Goal: Answer question/provide support: Share knowledge or assist other users

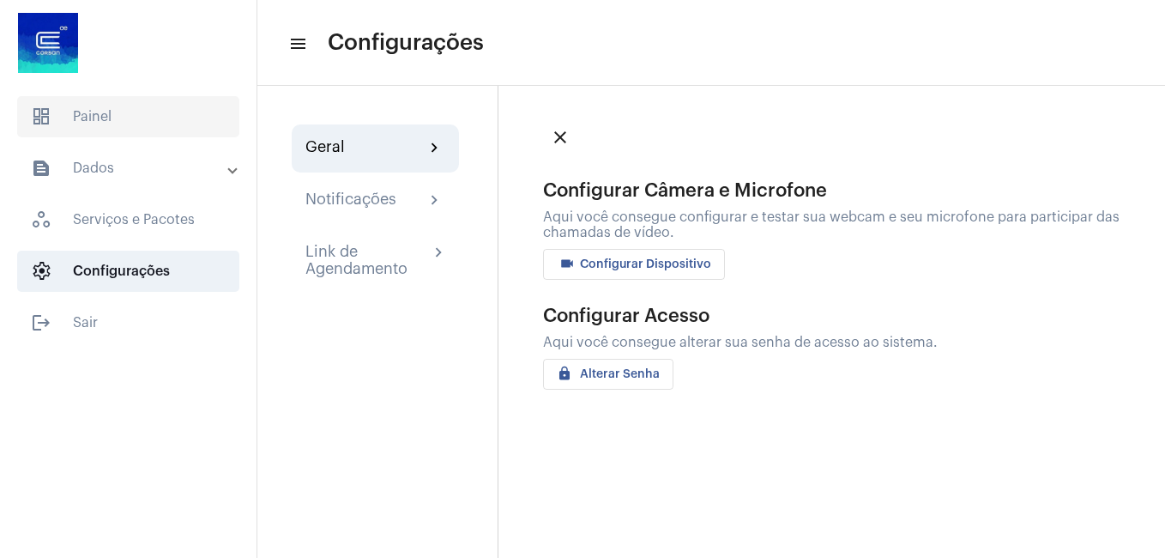
click at [124, 124] on span "dashboard Painel" at bounding box center [128, 116] width 222 height 41
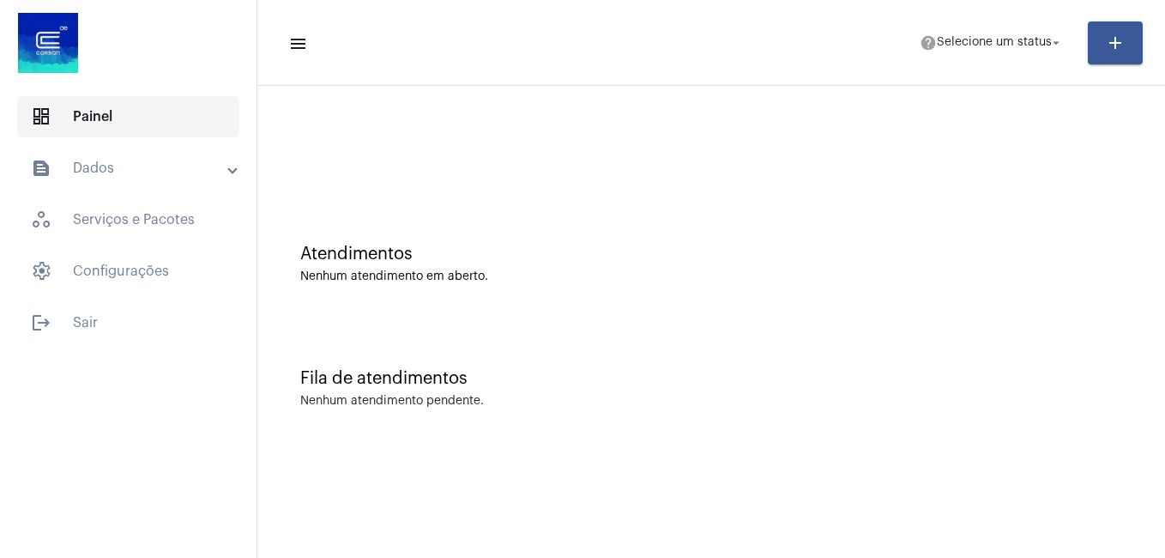
click at [69, 115] on span "dashboard Painel" at bounding box center [128, 116] width 222 height 41
click at [37, 114] on span "dashboard" at bounding box center [41, 116] width 21 height 21
click at [1060, 45] on mat-icon "arrow_drop_down" at bounding box center [1055, 42] width 15 height 15
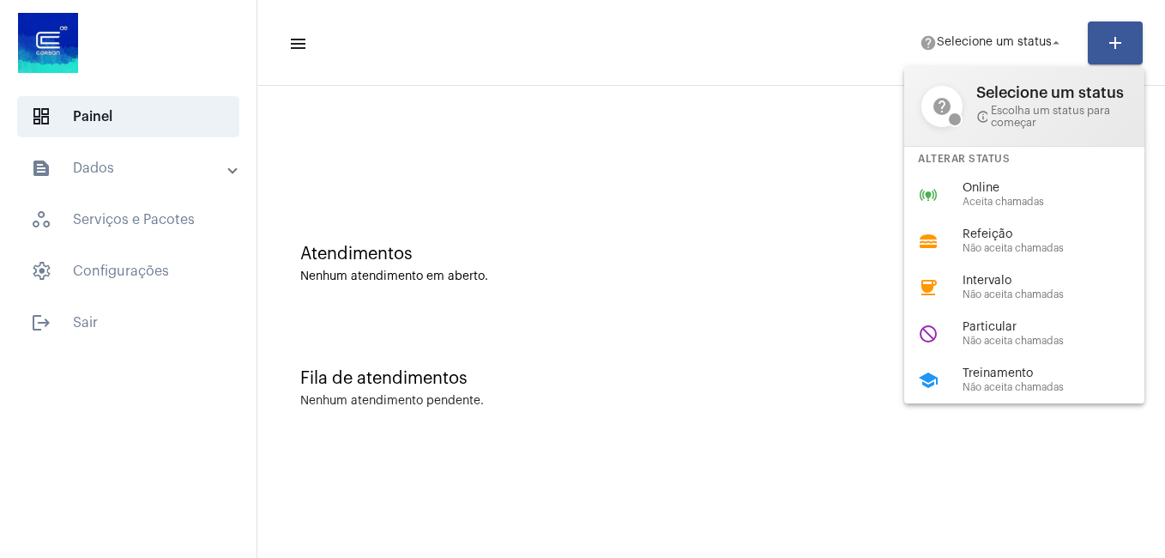
click at [789, 40] on div at bounding box center [582, 279] width 1165 height 558
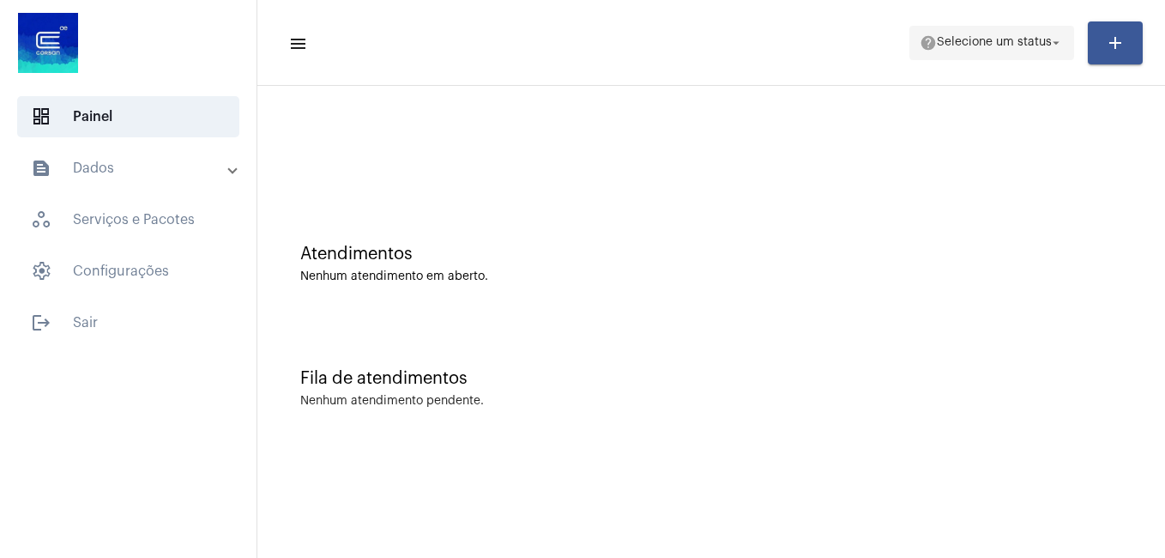
click at [975, 38] on span "Selecione um status" at bounding box center [994, 43] width 115 height 12
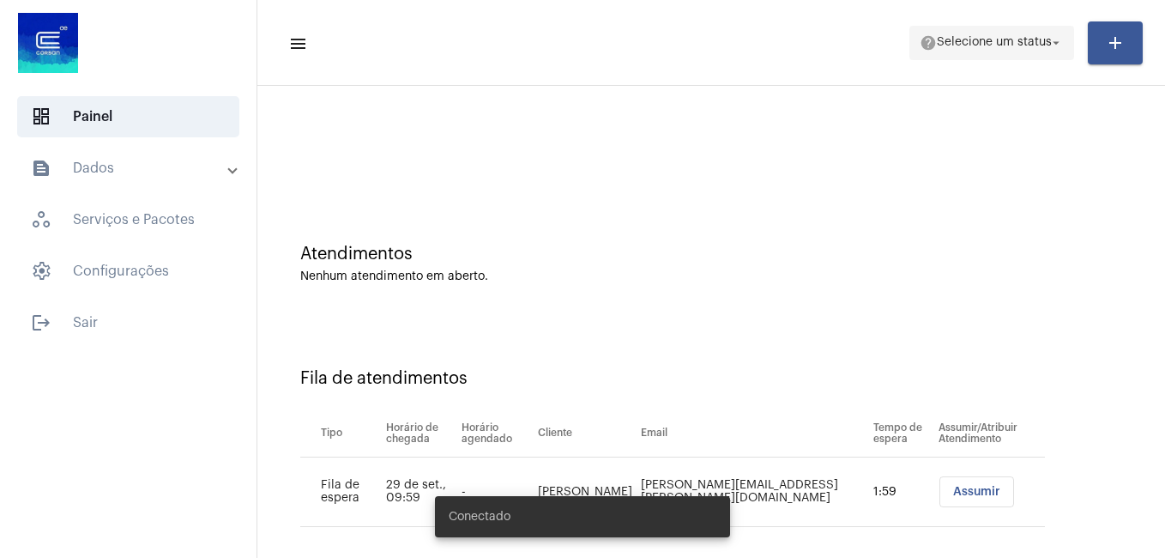
click at [1038, 39] on span "Selecione um status" at bounding box center [994, 43] width 115 height 12
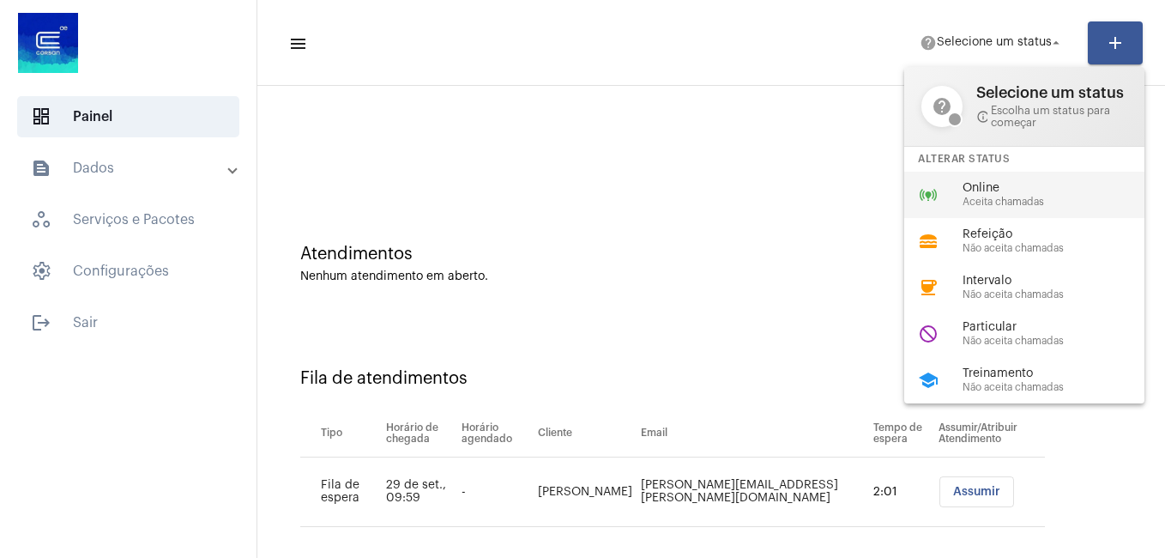
click at [981, 183] on span "Online" at bounding box center [1061, 188] width 196 height 13
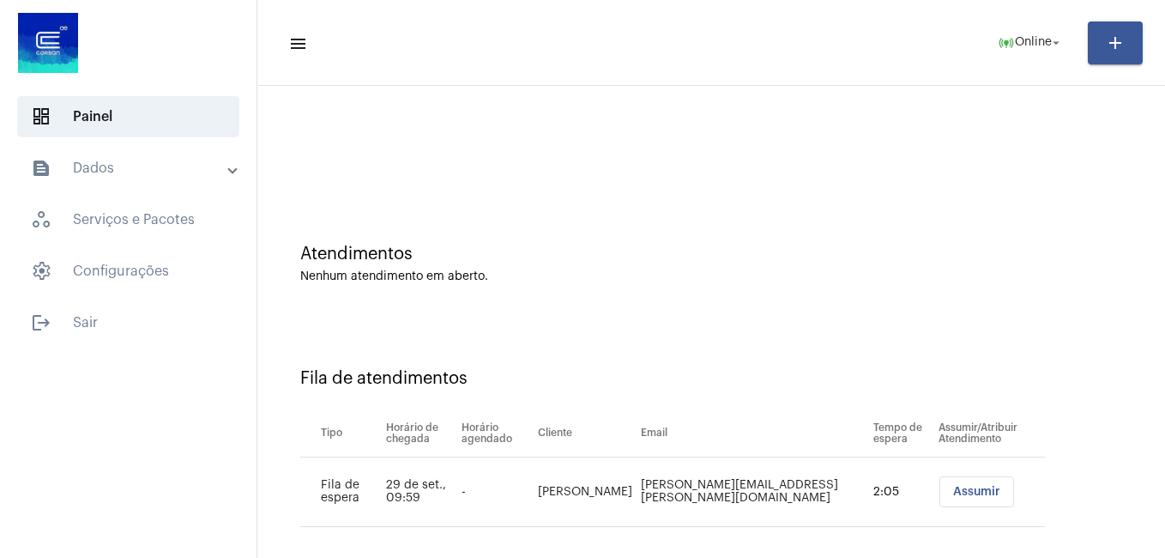
click at [953, 494] on span "Assumir" at bounding box center [976, 492] width 47 height 12
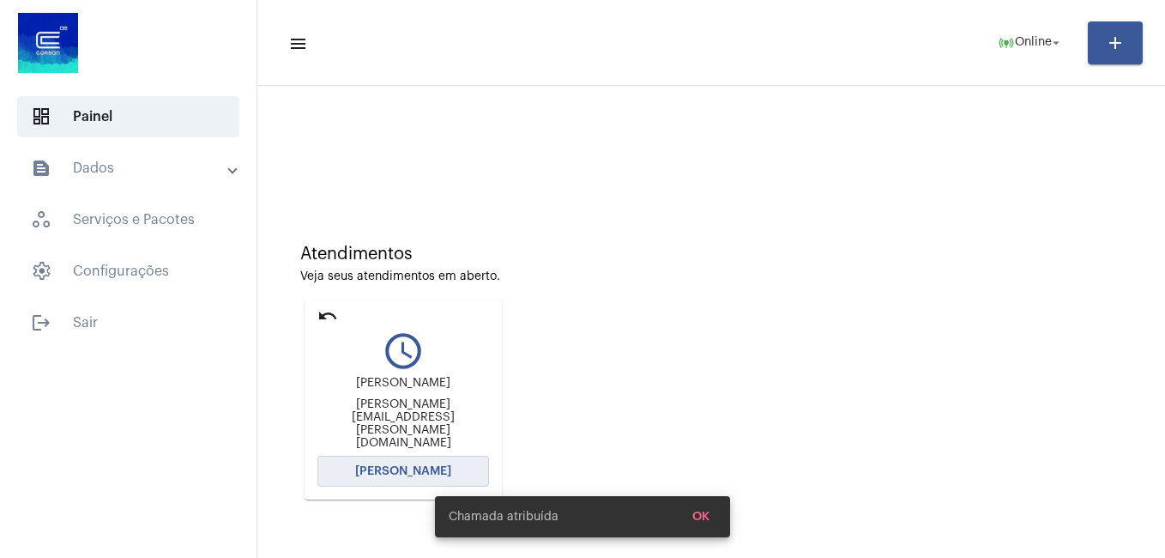
click at [401, 472] on span "[PERSON_NAME]" at bounding box center [403, 471] width 96 height 12
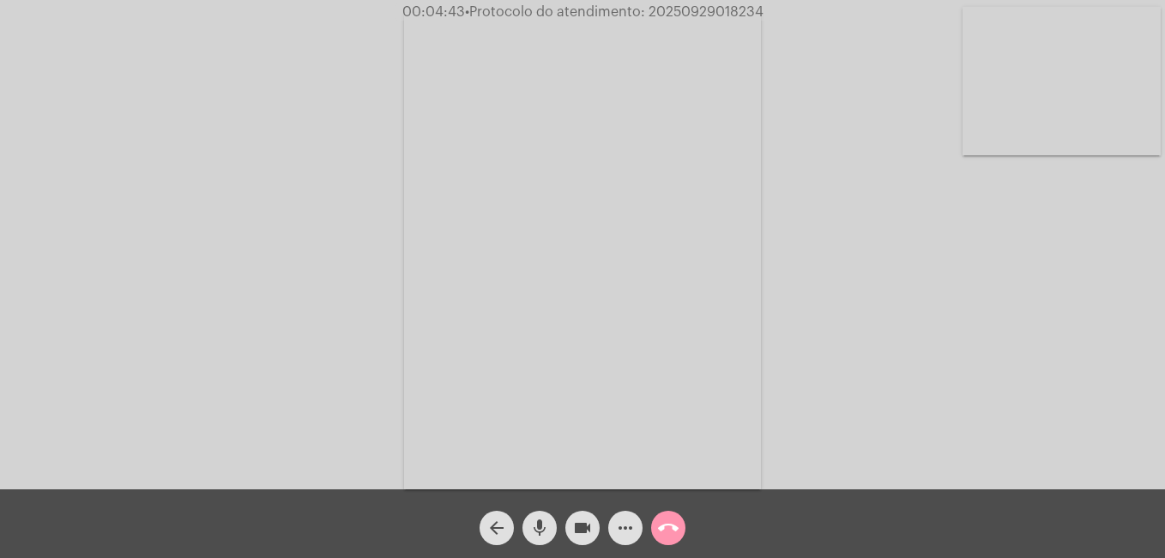
click at [578, 535] on mat-icon "videocam" at bounding box center [582, 527] width 21 height 21
click at [623, 525] on mat-icon "more_horiz" at bounding box center [625, 527] width 21 height 21
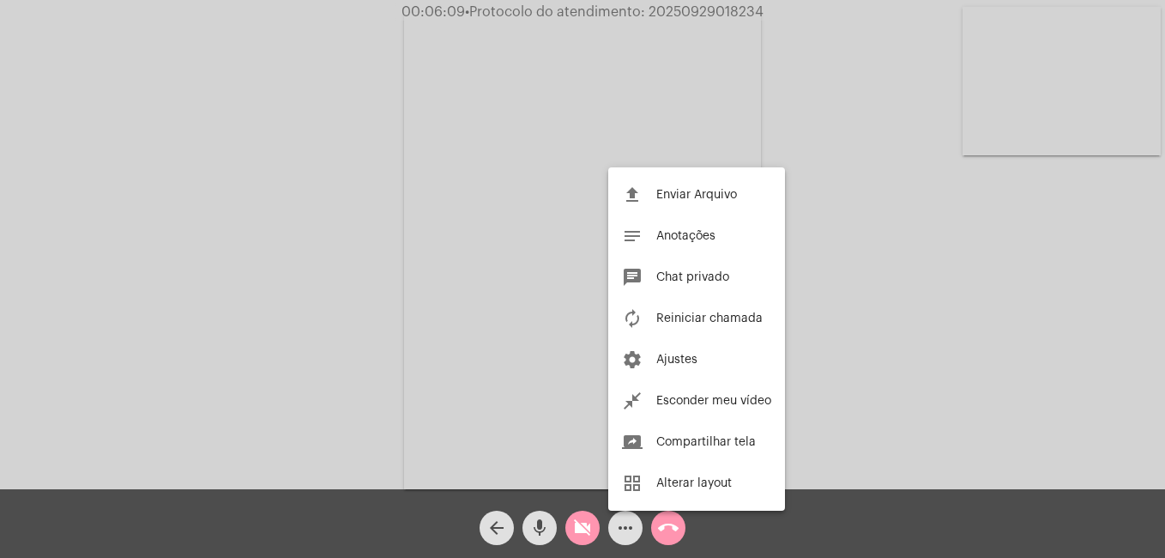
click at [623, 525] on div at bounding box center [582, 279] width 1165 height 558
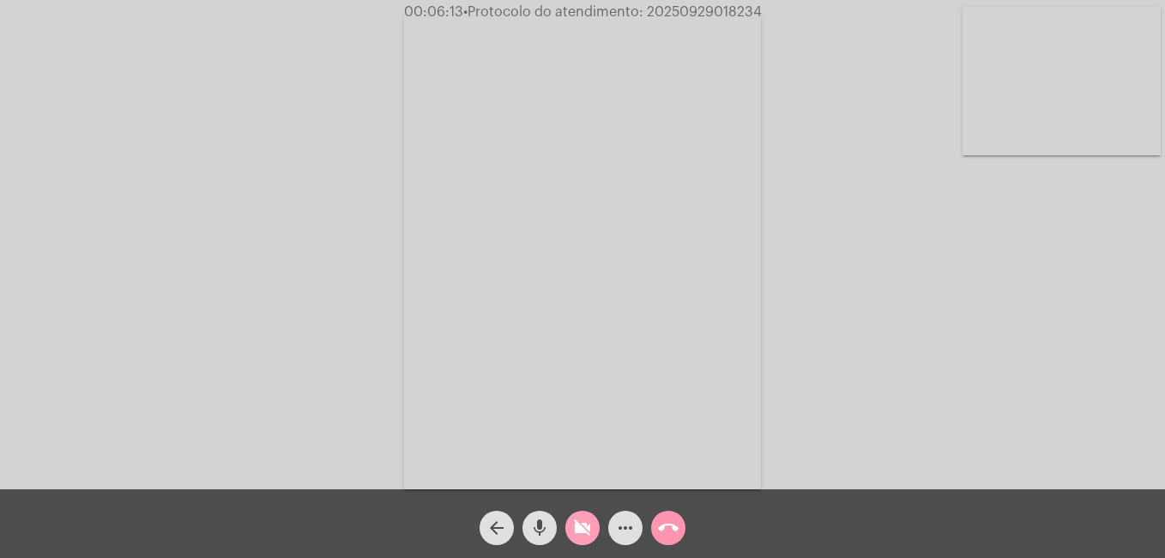
click at [577, 534] on mat-icon "videocam_off" at bounding box center [582, 527] width 21 height 21
click at [624, 524] on mat-icon "more_horiz" at bounding box center [625, 527] width 21 height 21
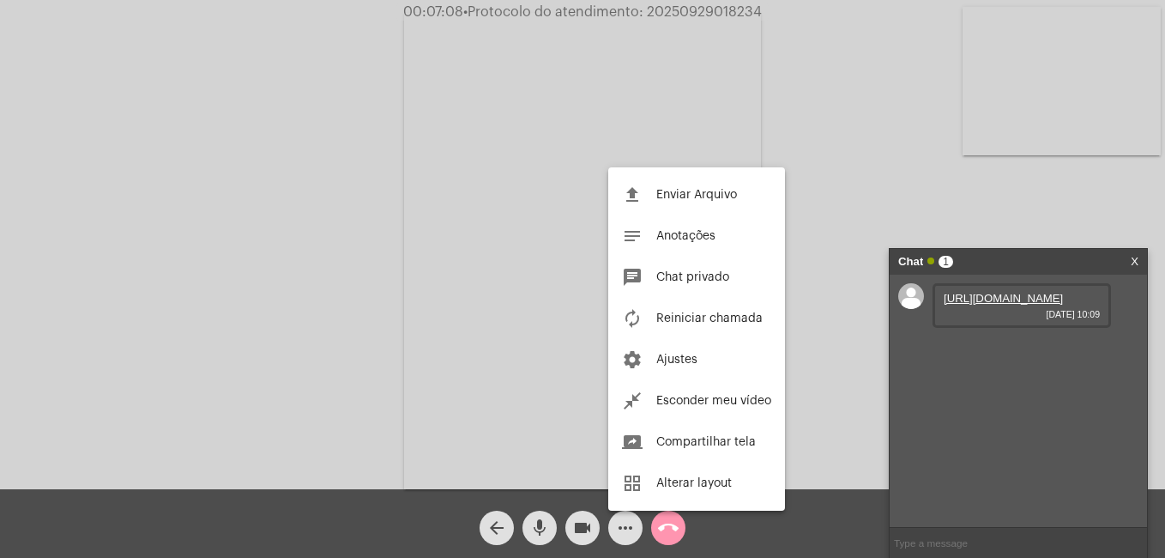
click at [999, 305] on div at bounding box center [582, 279] width 1165 height 558
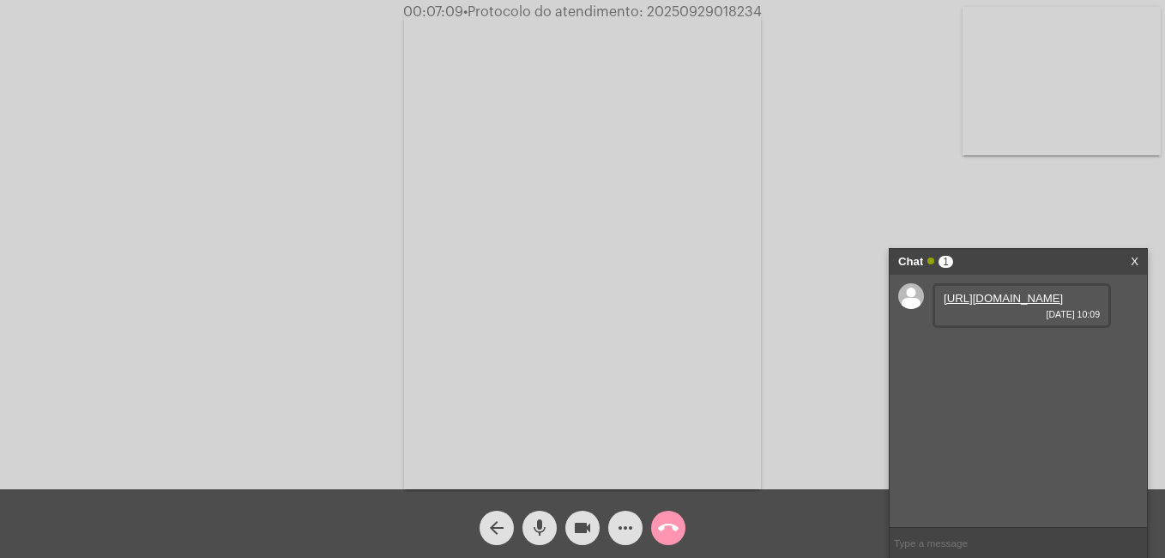
click at [983, 305] on link "[URL][DOMAIN_NAME]" at bounding box center [1003, 298] width 119 height 13
click at [583, 525] on mat-icon "videocam" at bounding box center [582, 527] width 21 height 21
click at [543, 525] on mat-icon "mic" at bounding box center [539, 527] width 21 height 21
click at [1011, 353] on link "[URL][DOMAIN_NAME]" at bounding box center [1003, 347] width 119 height 13
click at [577, 523] on mat-icon "videocam_off" at bounding box center [582, 527] width 21 height 21
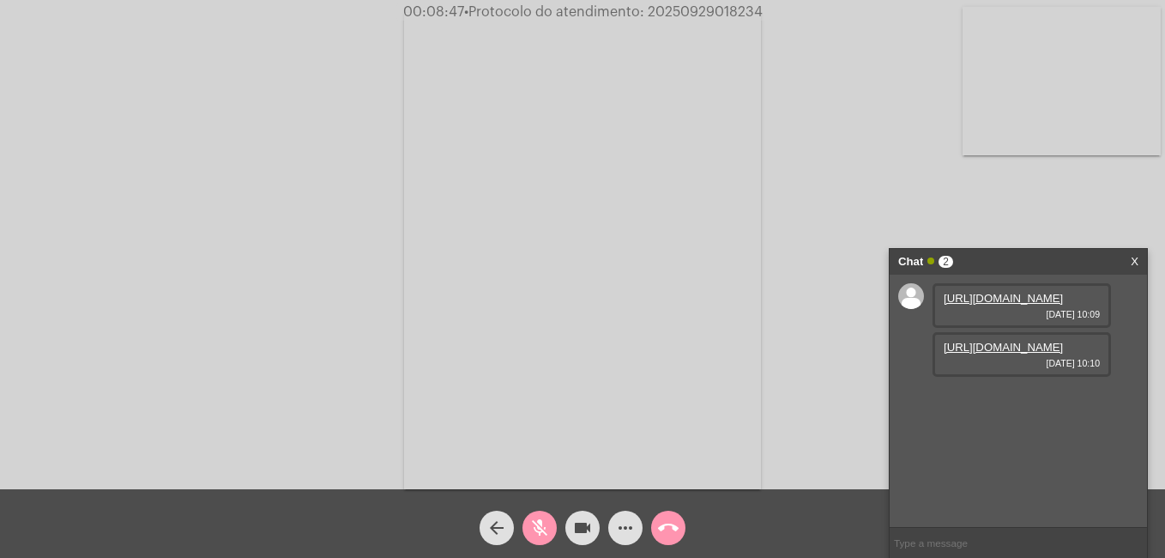
click at [537, 529] on mat-icon "mic_off" at bounding box center [539, 527] width 21 height 21
click at [589, 526] on mat-icon "videocam" at bounding box center [582, 527] width 21 height 21
click at [541, 525] on mat-icon "mic" at bounding box center [539, 527] width 21 height 21
click at [583, 528] on mat-icon "videocam_off" at bounding box center [582, 527] width 21 height 21
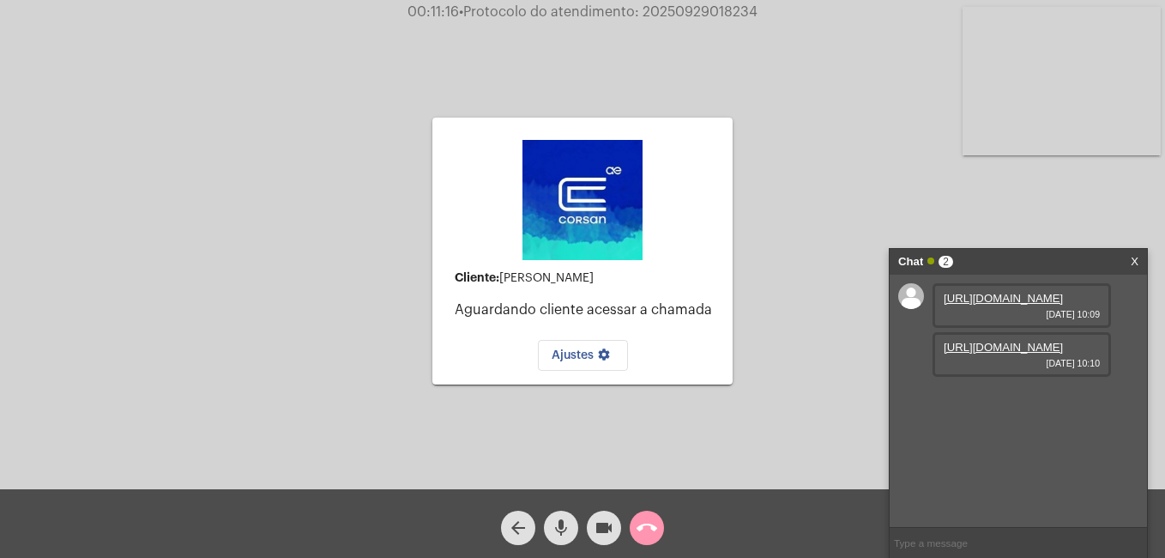
click at [583, 358] on span "Ajustes settings" at bounding box center [583, 355] width 63 height 12
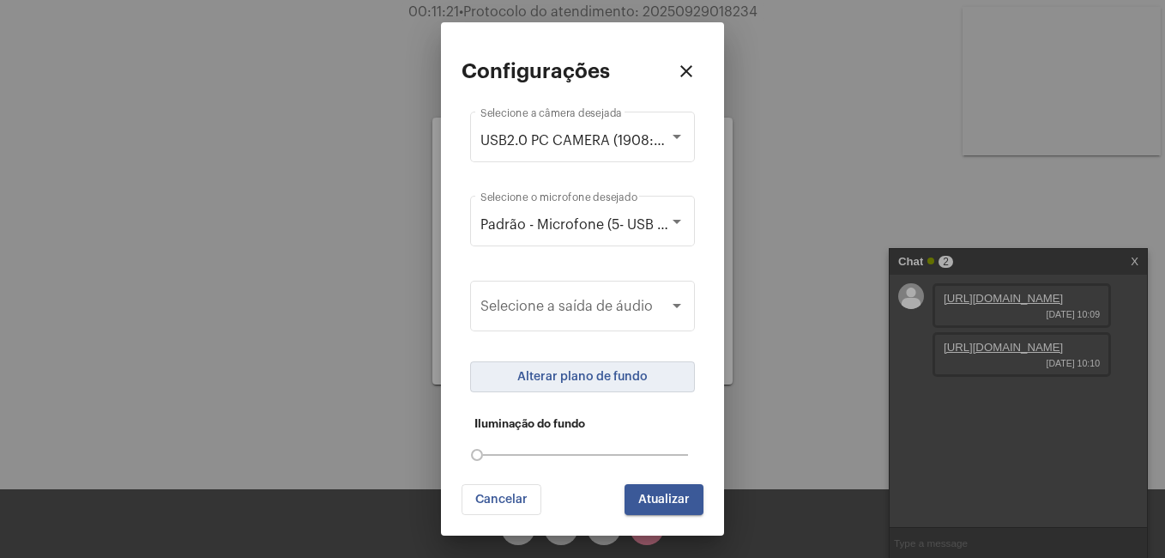
click at [583, 380] on span "Alterar plano de fundo" at bounding box center [582, 377] width 130 height 12
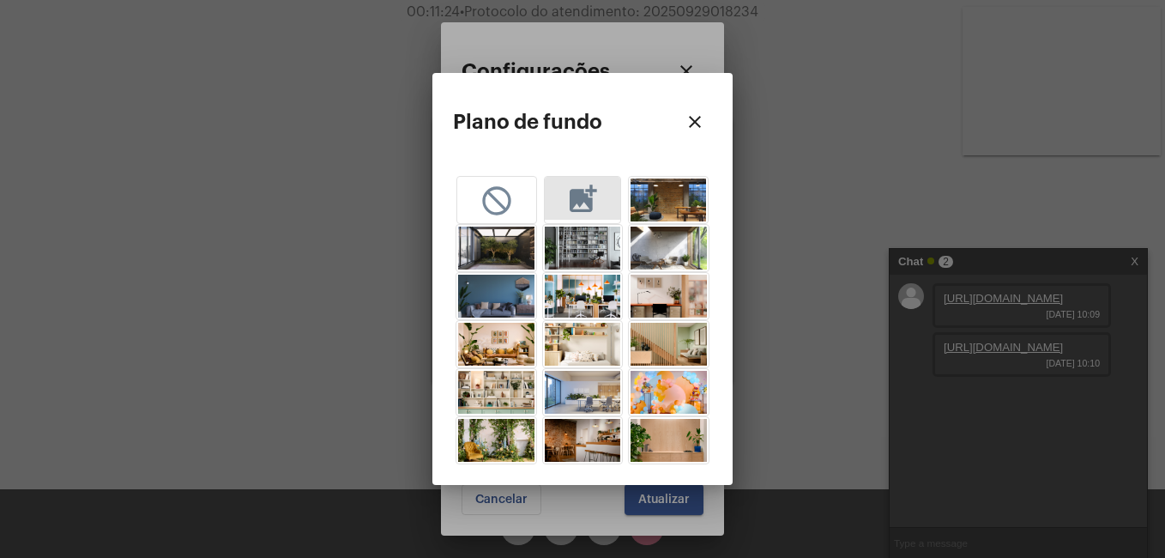
click at [581, 191] on mat-icon "add_photo_alternate" at bounding box center [582, 198] width 34 height 32
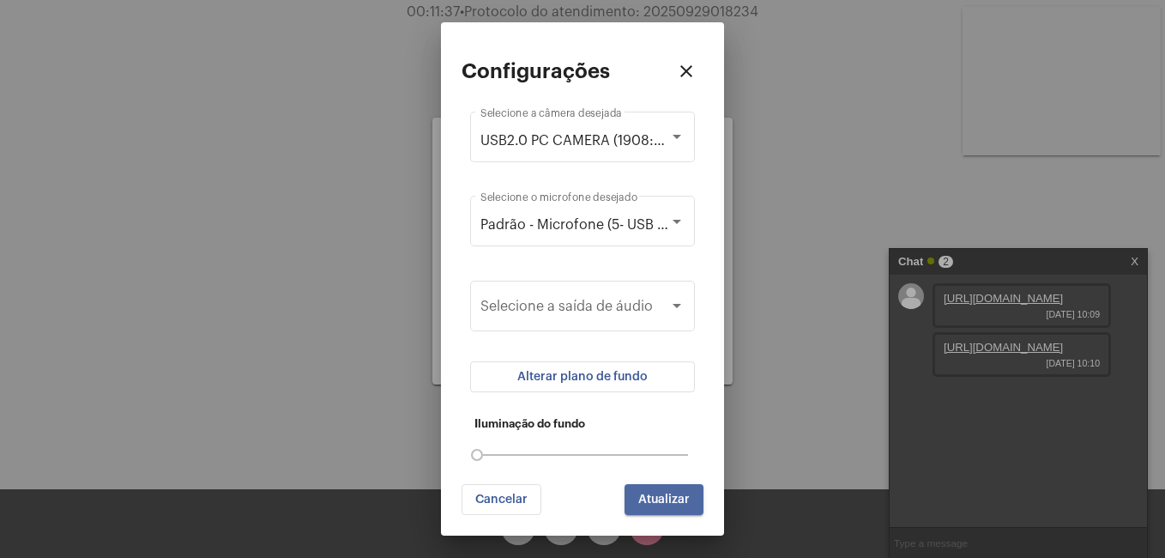
click at [695, 501] on button "Atualizar" at bounding box center [664, 499] width 79 height 31
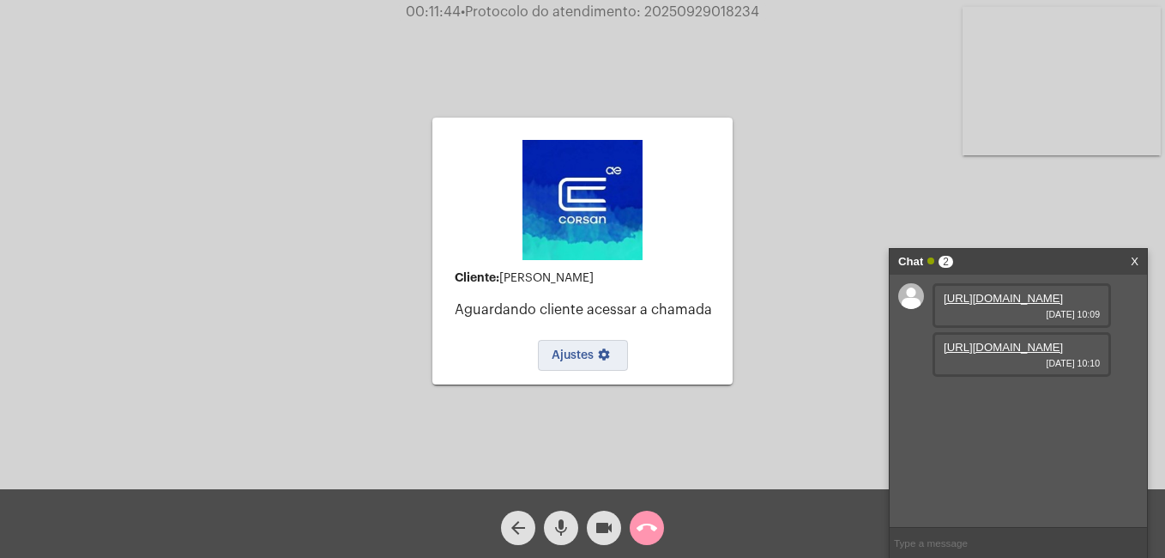
click at [568, 345] on button "Ajustes settings" at bounding box center [583, 355] width 90 height 31
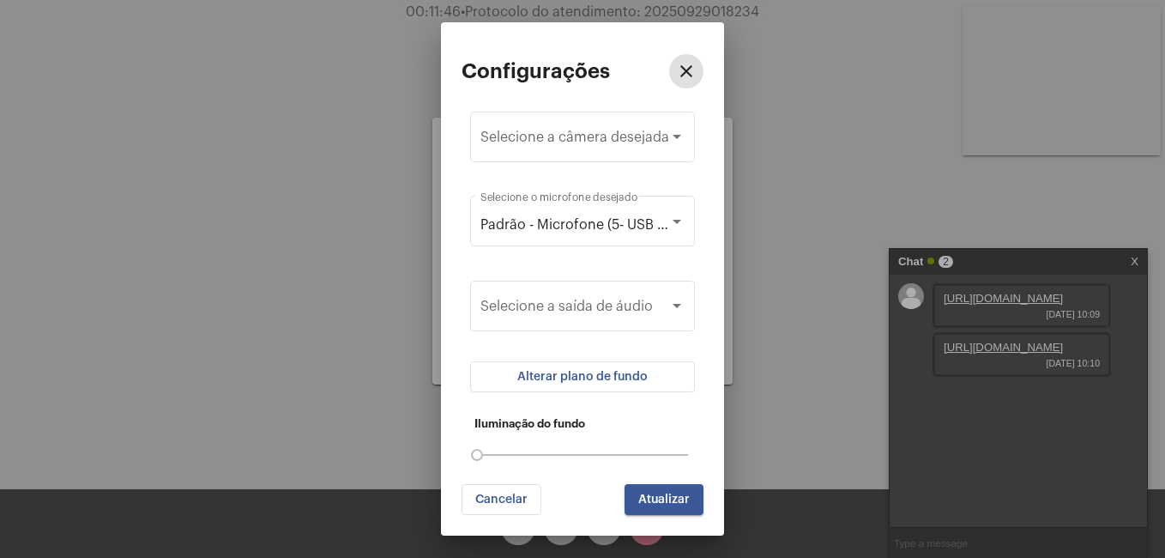
click at [592, 379] on span "Alterar plano de fundo" at bounding box center [582, 377] width 130 height 12
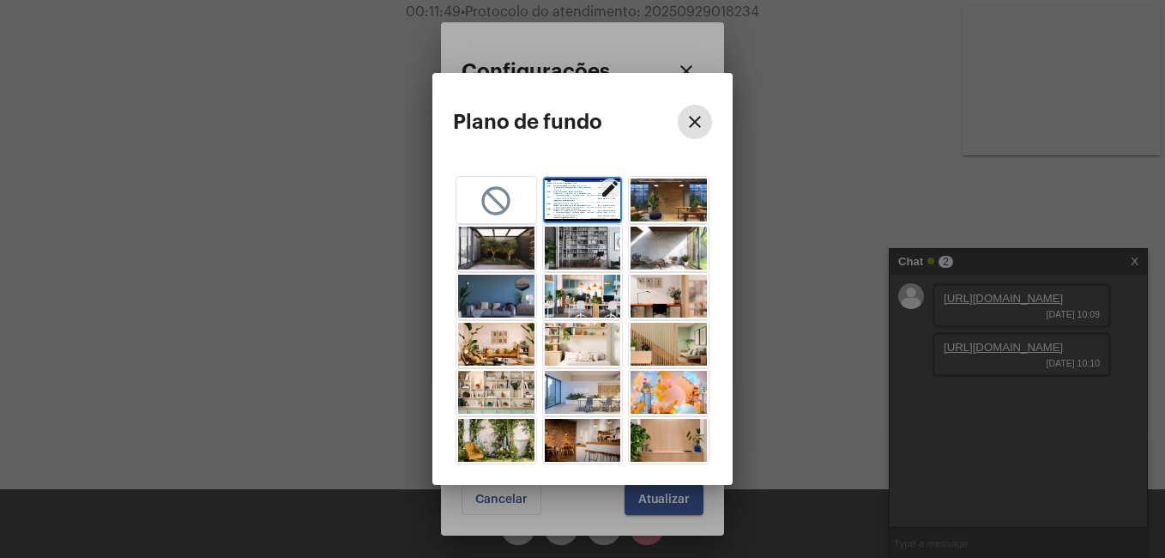
click at [589, 192] on img "button" at bounding box center [583, 199] width 76 height 43
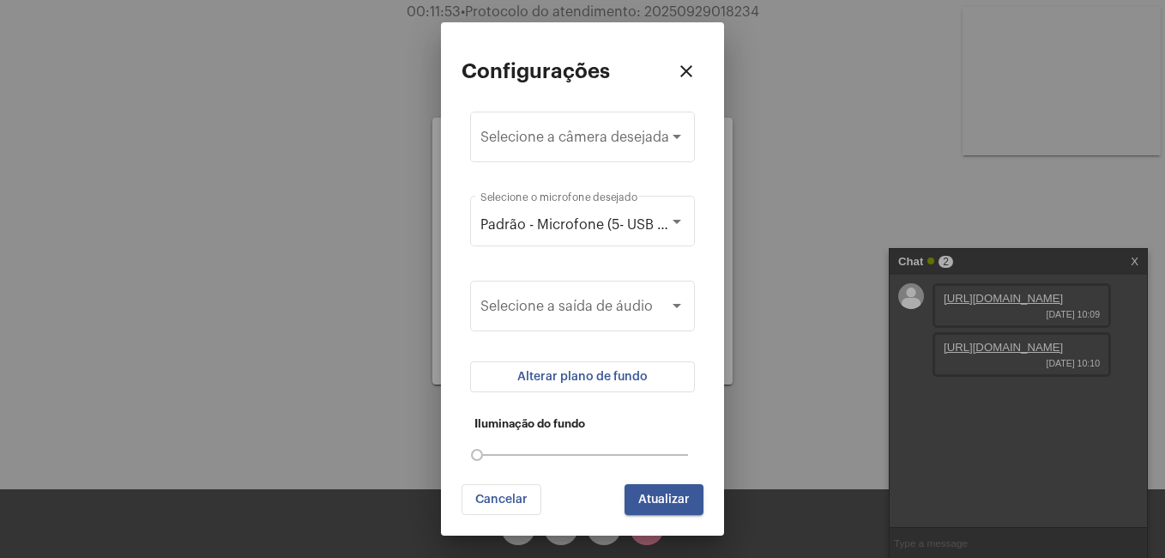
click at [573, 375] on span "Alterar plano de fundo" at bounding box center [582, 377] width 130 height 12
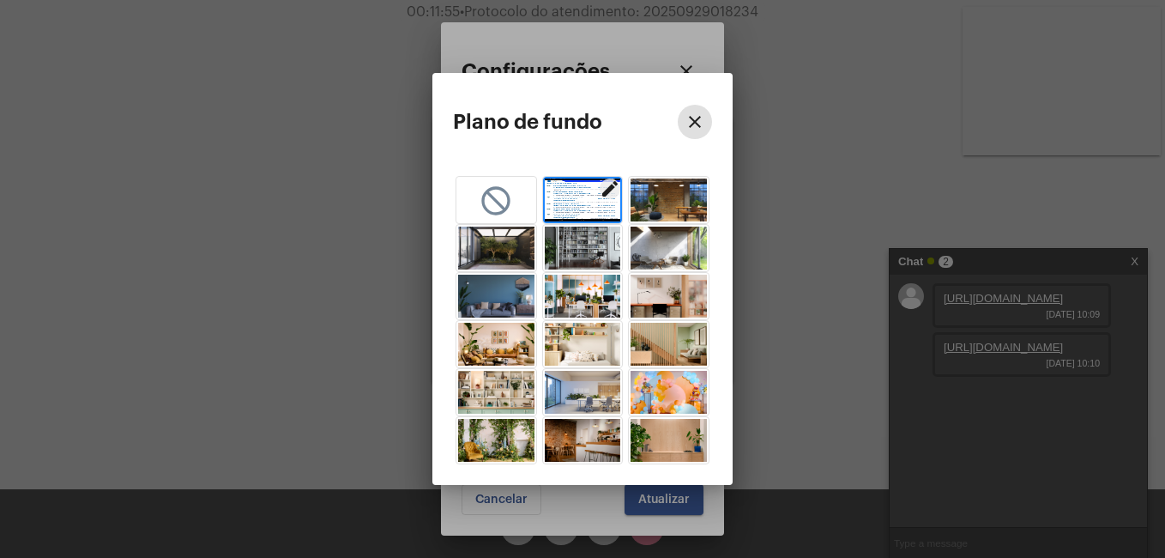
click at [509, 197] on mat-icon "not_interested" at bounding box center [496, 200] width 34 height 32
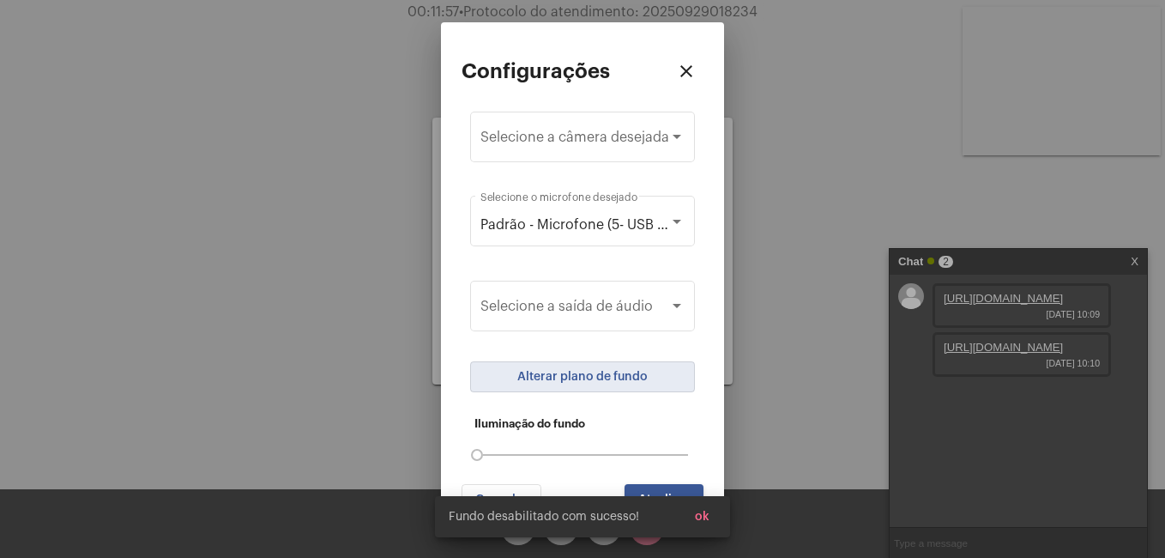
click at [647, 489] on div "Fundo desabilitado com sucesso! ok" at bounding box center [582, 516] width 336 height 82
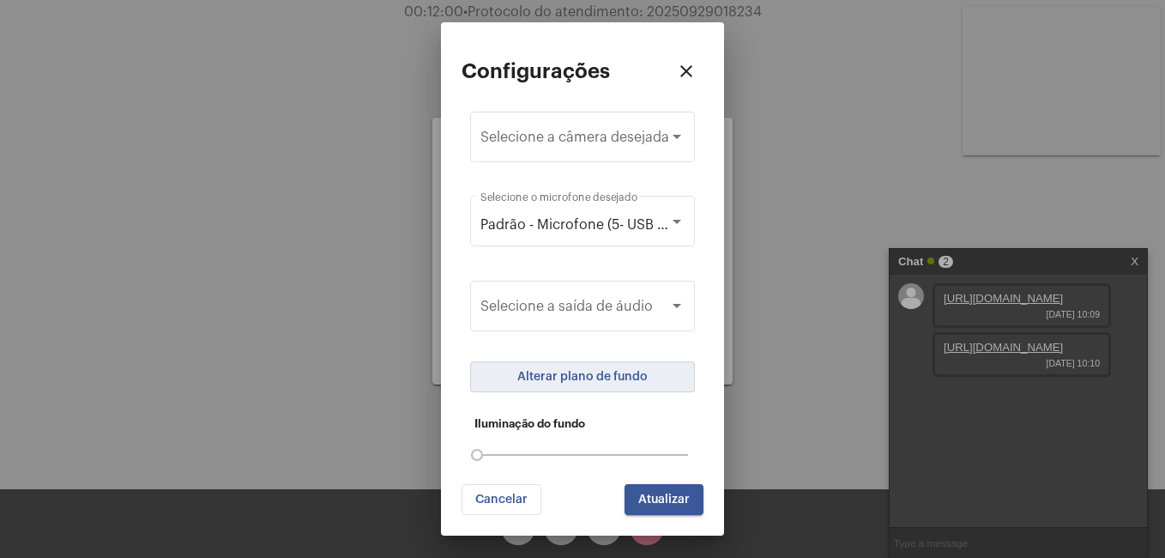
click at [595, 372] on span "Alterar plano de fundo" at bounding box center [582, 377] width 130 height 12
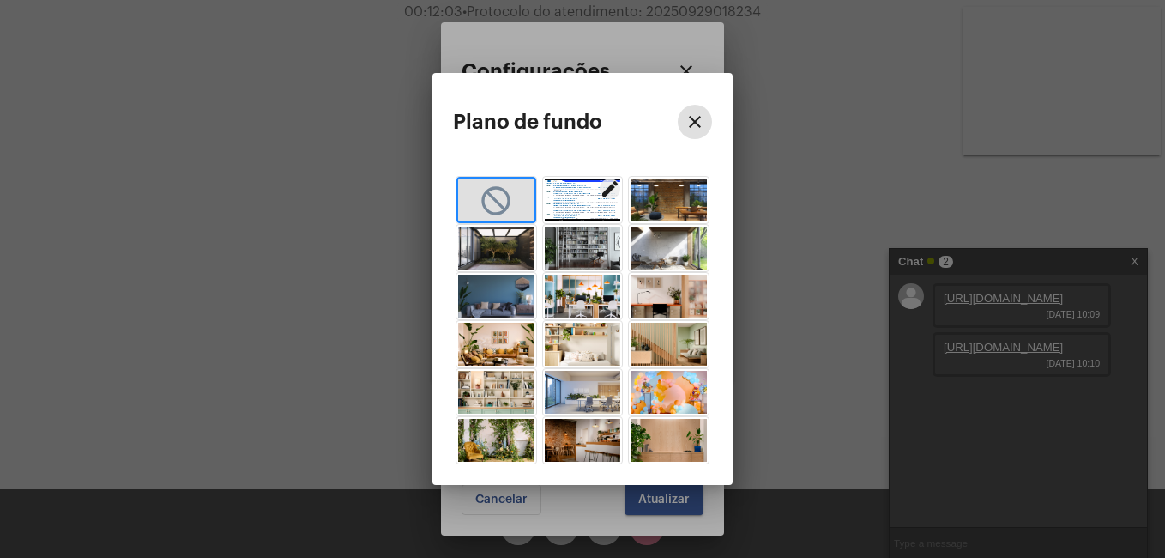
click at [607, 188] on mat-icon "edit" at bounding box center [610, 188] width 21 height 21
click at [694, 120] on mat-icon "close" at bounding box center [695, 122] width 21 height 21
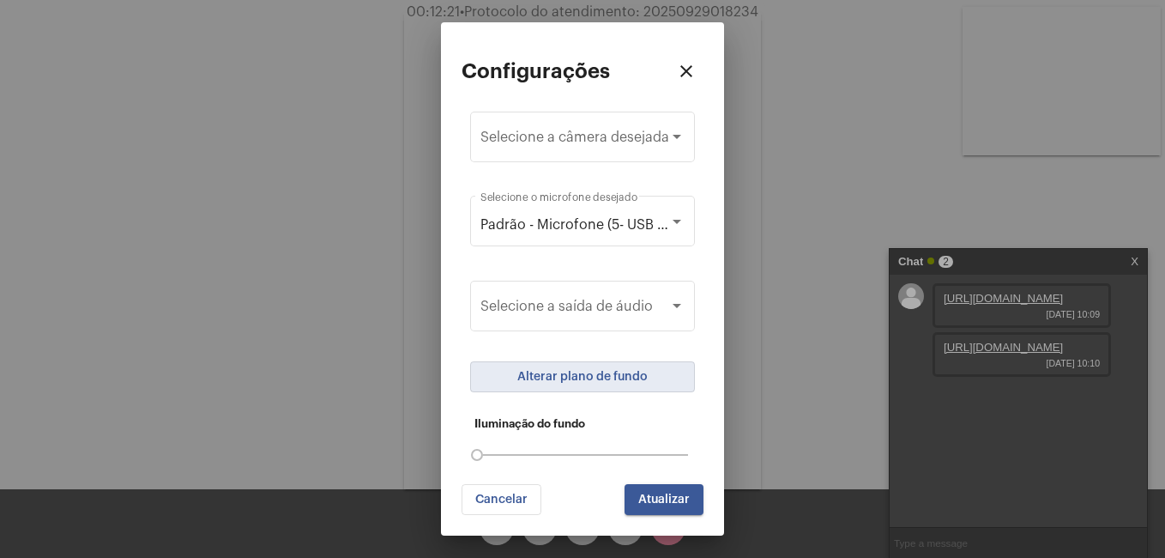
click at [514, 495] on span "Cancelar" at bounding box center [501, 499] width 52 height 12
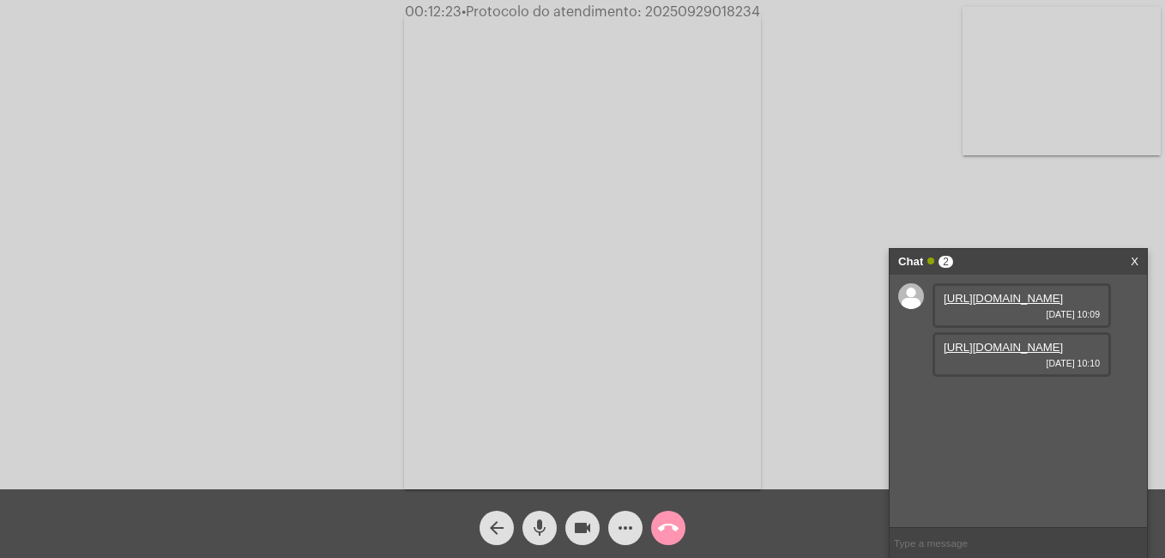
click at [579, 527] on mat-icon "videocam" at bounding box center [582, 527] width 21 height 21
click at [581, 528] on mat-icon "videocam_off" at bounding box center [582, 527] width 21 height 21
click at [1005, 353] on link "[URL][DOMAIN_NAME]" at bounding box center [1003, 347] width 119 height 13
click at [580, 527] on mat-icon "videocam" at bounding box center [582, 527] width 21 height 21
click at [589, 524] on mat-icon "videocam_off" at bounding box center [582, 527] width 21 height 21
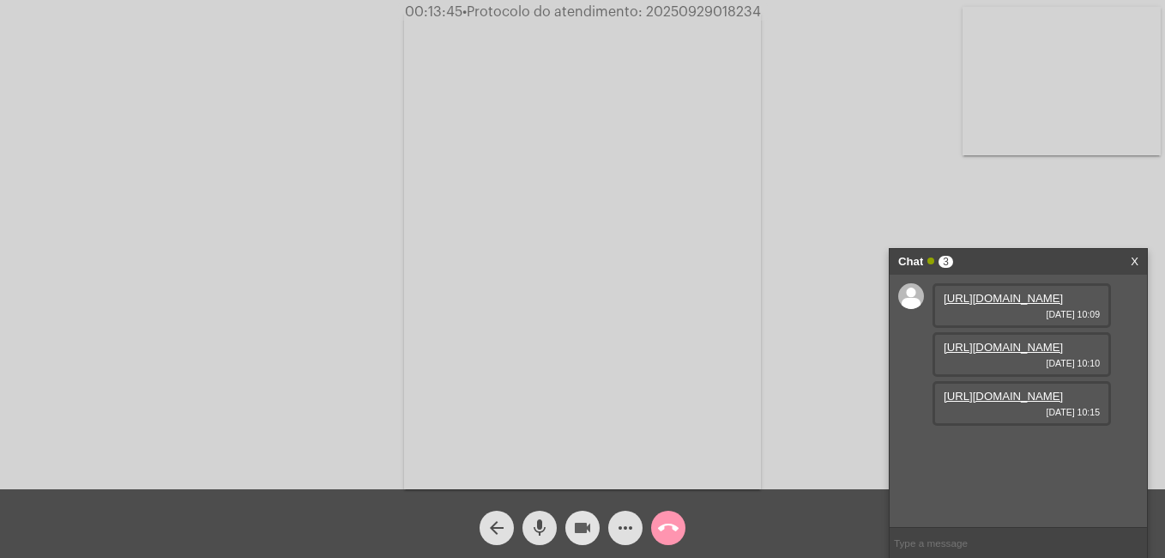
click at [589, 524] on mat-icon "videocam" at bounding box center [582, 527] width 21 height 21
click at [622, 526] on mat-icon "more_horiz" at bounding box center [625, 527] width 21 height 21
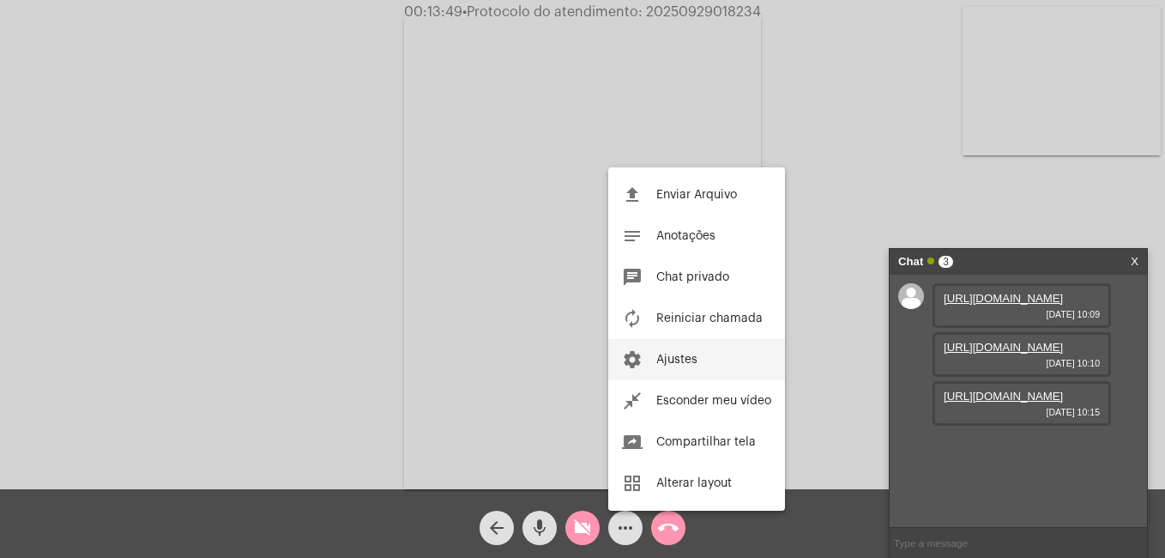
click at [679, 353] on span "Ajustes" at bounding box center [676, 359] width 41 height 12
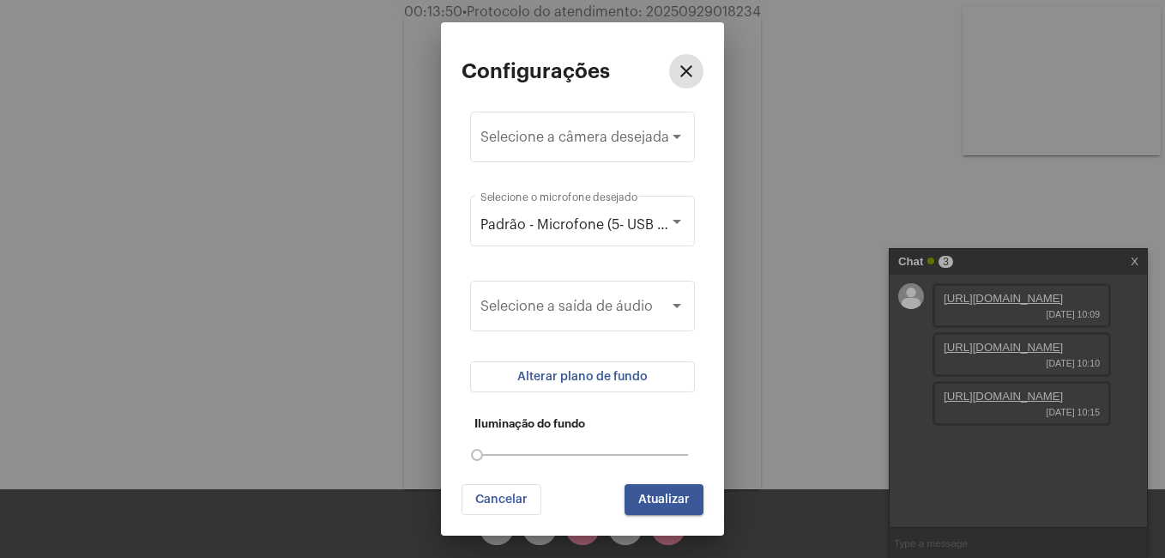
click at [574, 376] on span "Alterar plano de fundo" at bounding box center [582, 377] width 130 height 12
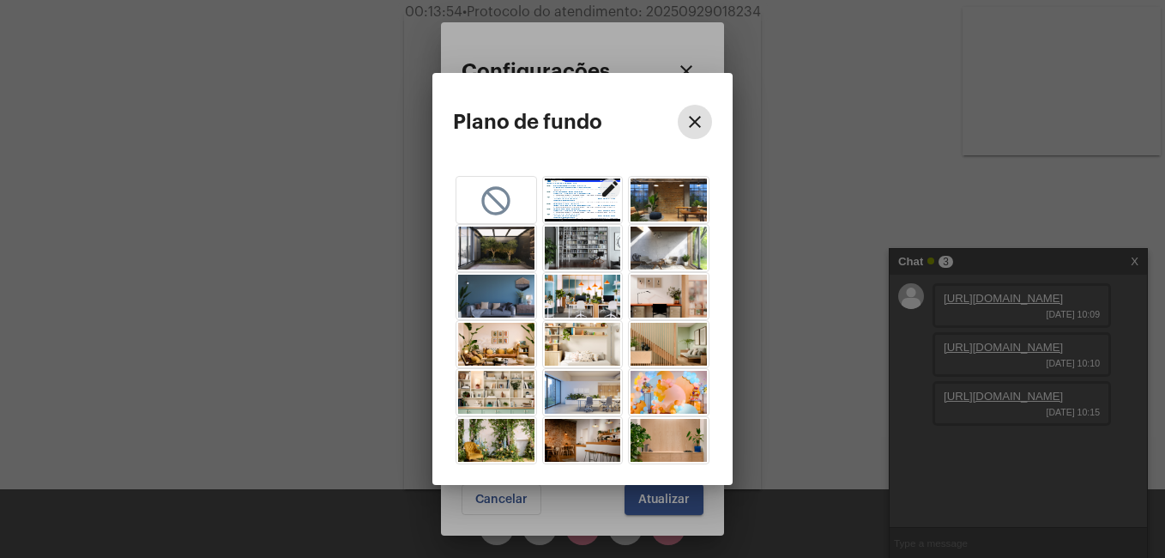
click at [613, 190] on mat-icon "edit" at bounding box center [610, 188] width 21 height 21
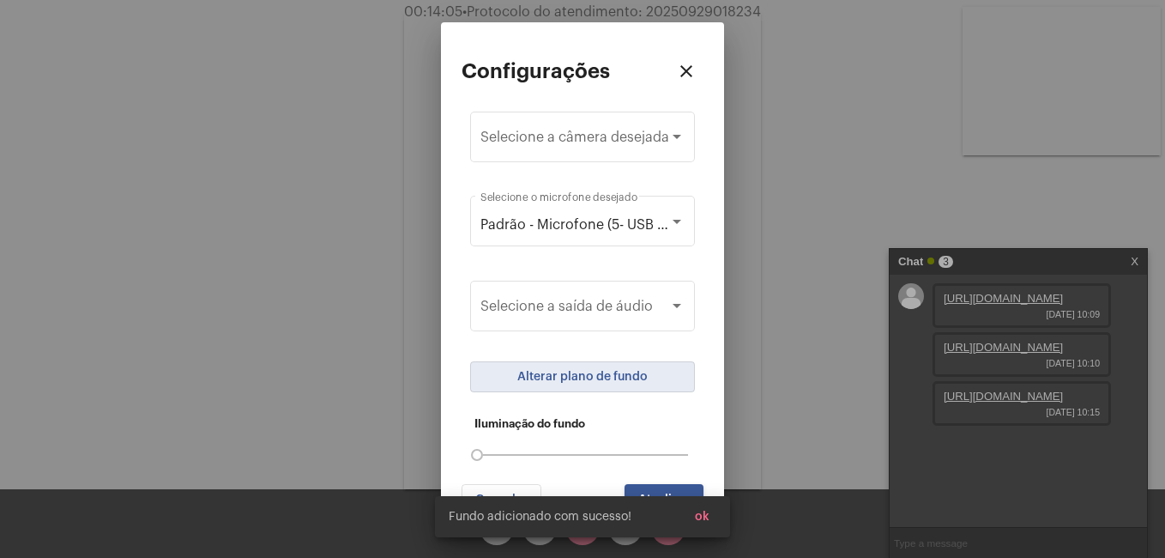
click at [648, 489] on div "Fundo adicionado com sucesso! ok" at bounding box center [582, 516] width 336 height 82
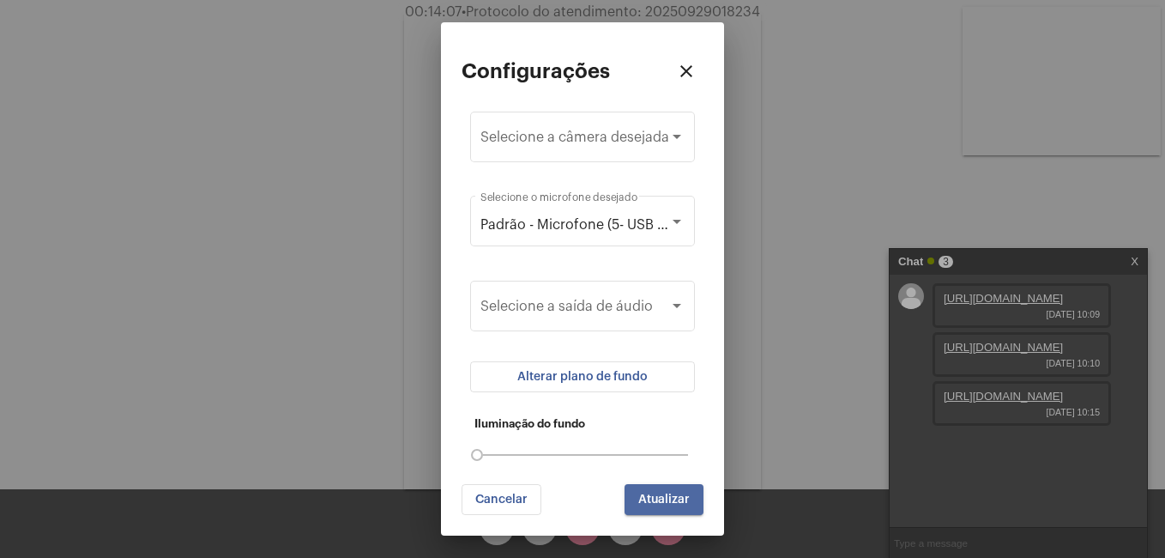
click at [683, 500] on span "Atualizar" at bounding box center [663, 499] width 51 height 12
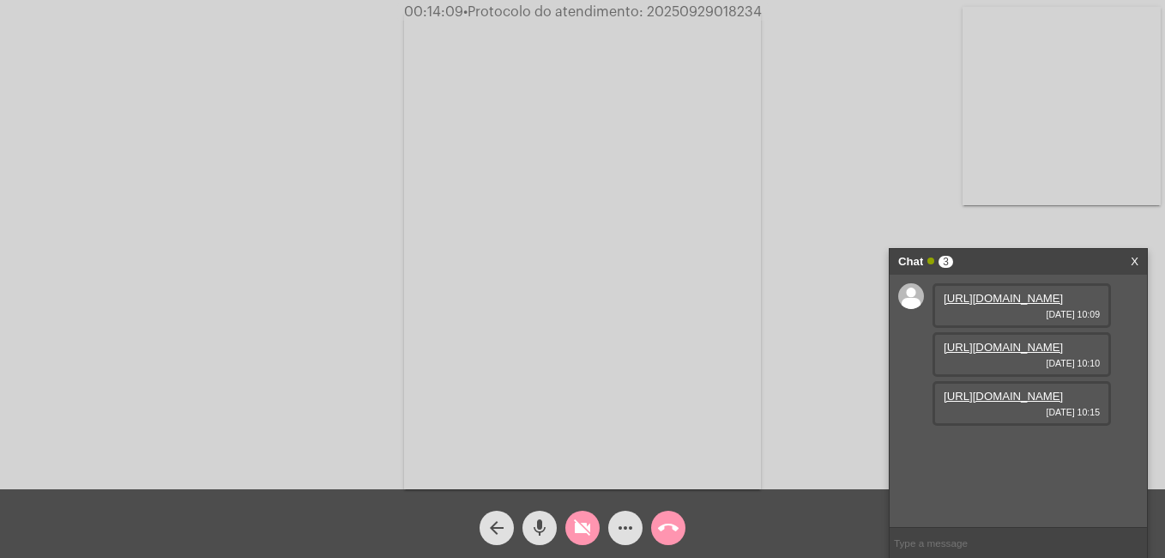
click at [983, 402] on link "[URL][DOMAIN_NAME]" at bounding box center [1003, 396] width 119 height 13
click at [589, 532] on mat-icon "videocam_off" at bounding box center [582, 527] width 21 height 21
click at [580, 523] on mat-icon "videocam" at bounding box center [582, 527] width 21 height 21
click at [541, 526] on mat-icon "mic" at bounding box center [539, 527] width 21 height 21
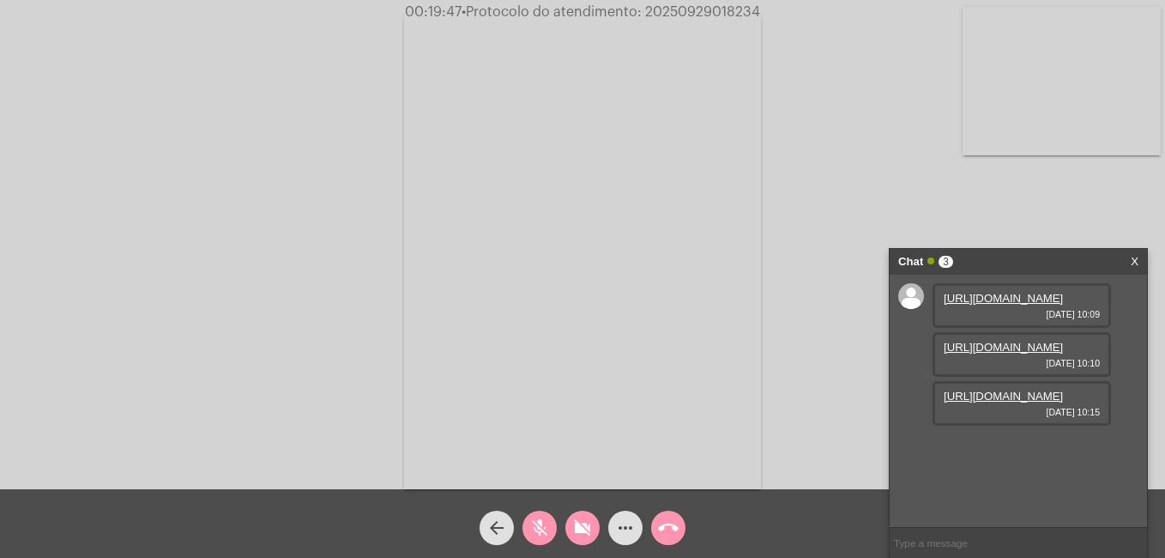
click at [688, 130] on video at bounding box center [582, 251] width 357 height 476
click at [1124, 169] on div "Acessando Câmera e Microfone..." at bounding box center [583, 247] width 1162 height 489
click at [1139, 260] on div "Chat 3 X" at bounding box center [1018, 262] width 257 height 26
click at [456, 339] on div "Acessando Câmera e Microfone..." at bounding box center [583, 247] width 1162 height 489
click at [587, 523] on mat-icon "videocam_off" at bounding box center [582, 527] width 21 height 21
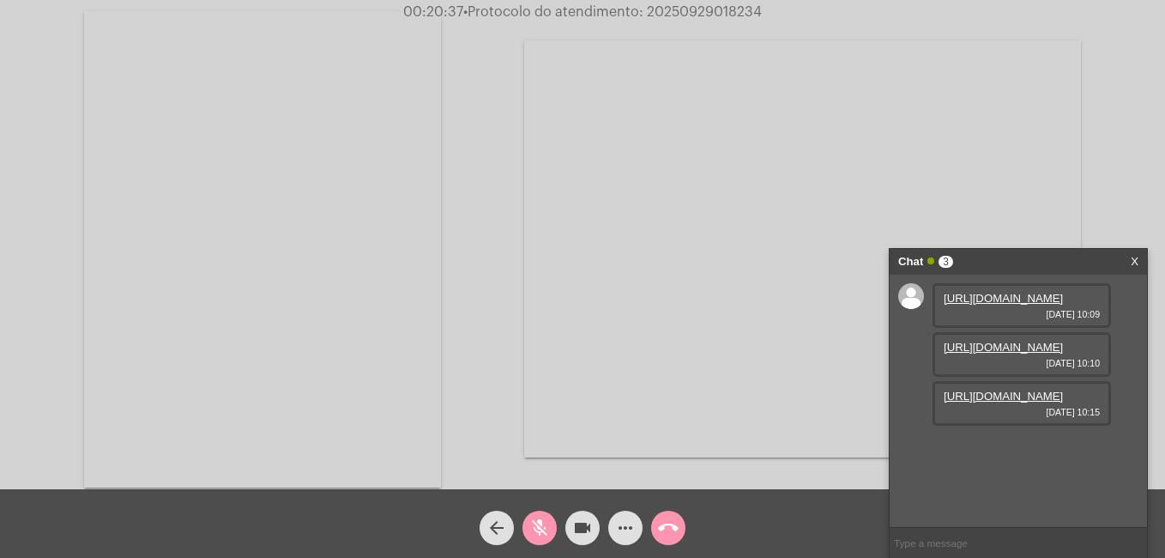
click at [545, 528] on mat-icon "mic_off" at bounding box center [539, 527] width 21 height 21
click at [536, 528] on mat-icon "mic" at bounding box center [539, 527] width 21 height 21
click at [581, 526] on mat-icon "videocam" at bounding box center [582, 527] width 21 height 21
click at [581, 521] on mat-icon "videocam_off" at bounding box center [582, 527] width 21 height 21
click at [544, 526] on mat-icon "mic_off" at bounding box center [539, 527] width 21 height 21
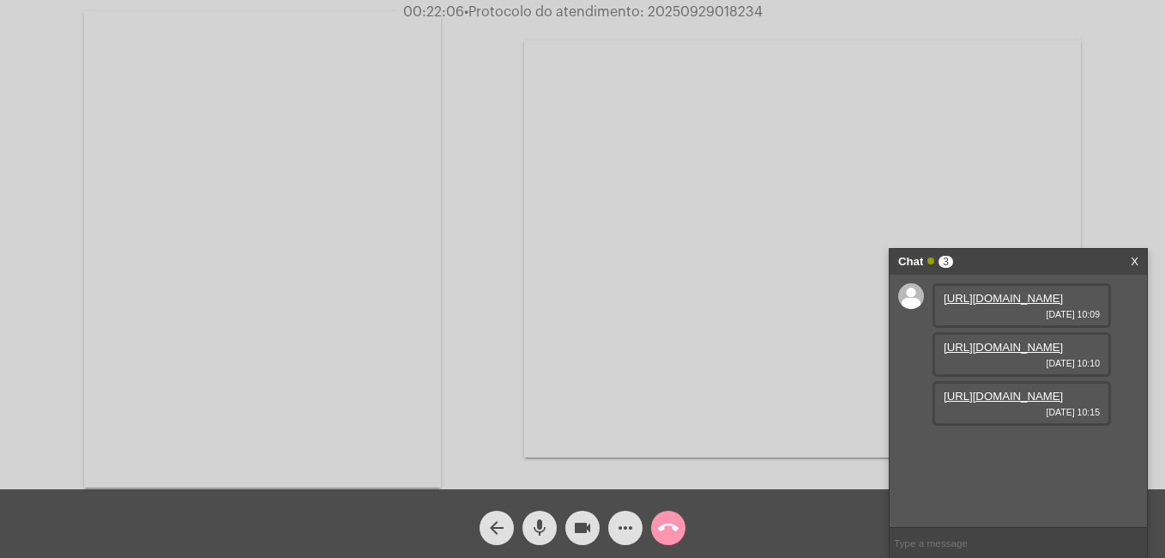
click at [1133, 254] on link "X" at bounding box center [1135, 262] width 8 height 26
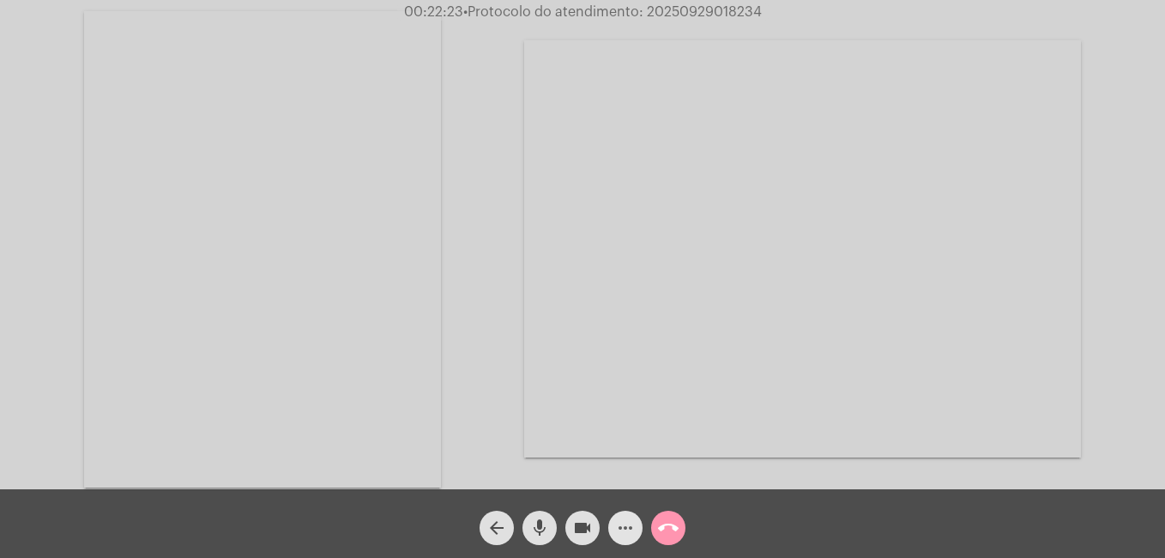
click at [626, 522] on mat-icon "more_horiz" at bounding box center [625, 527] width 21 height 21
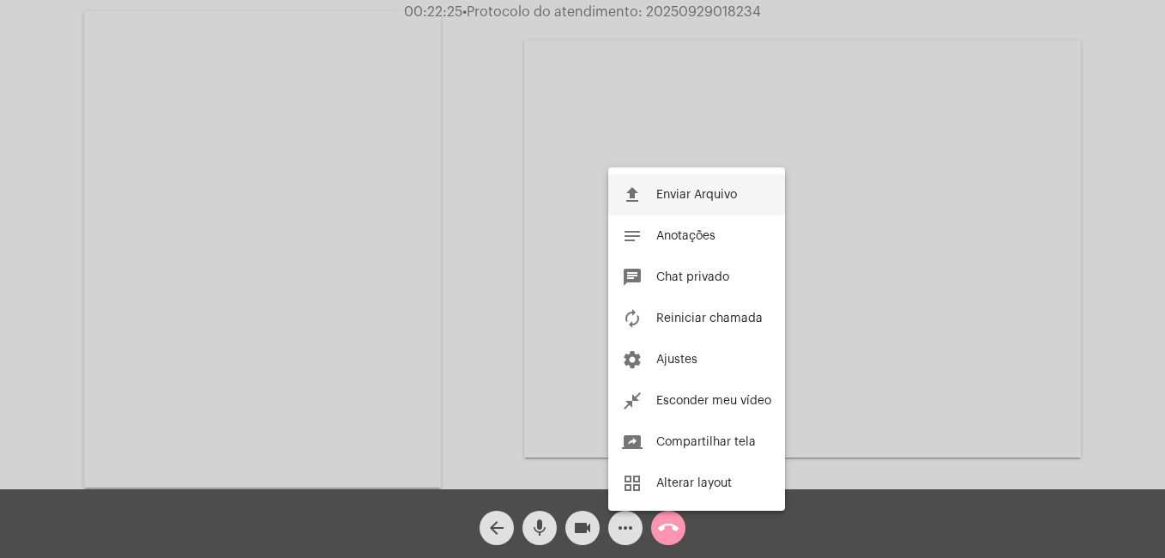
click at [693, 190] on span "Enviar Arquivo" at bounding box center [696, 195] width 81 height 12
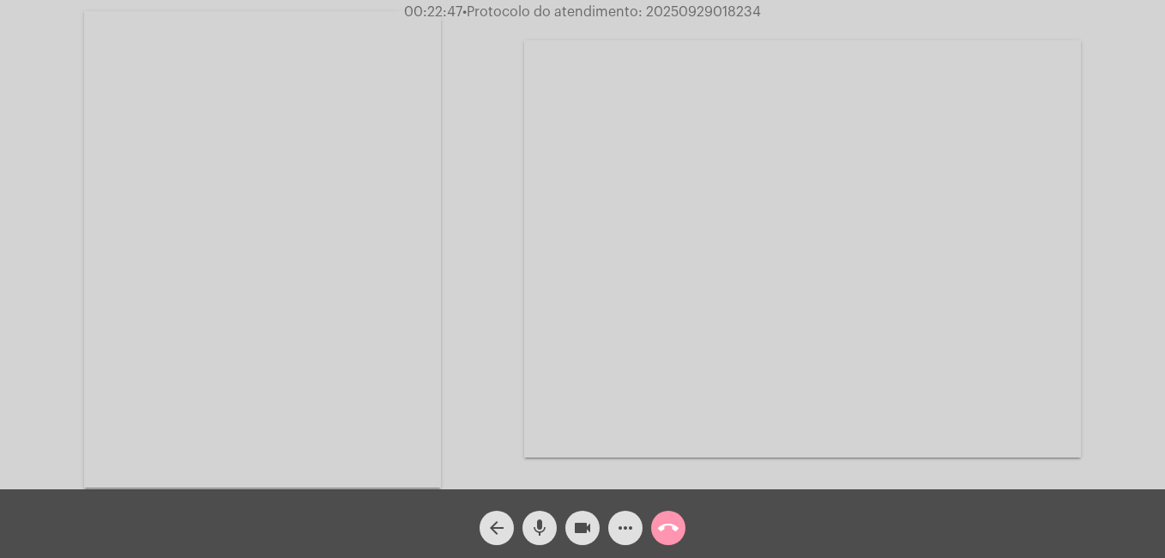
click at [628, 527] on mat-icon "more_horiz" at bounding box center [625, 527] width 21 height 21
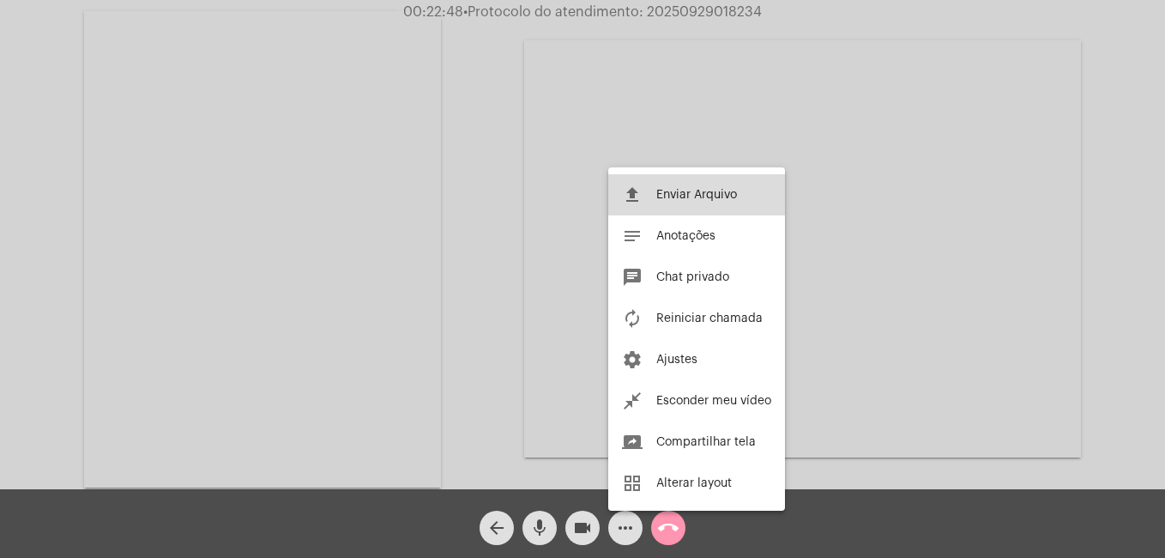
click at [682, 187] on button "file_upload Enviar Arquivo" at bounding box center [696, 194] width 177 height 41
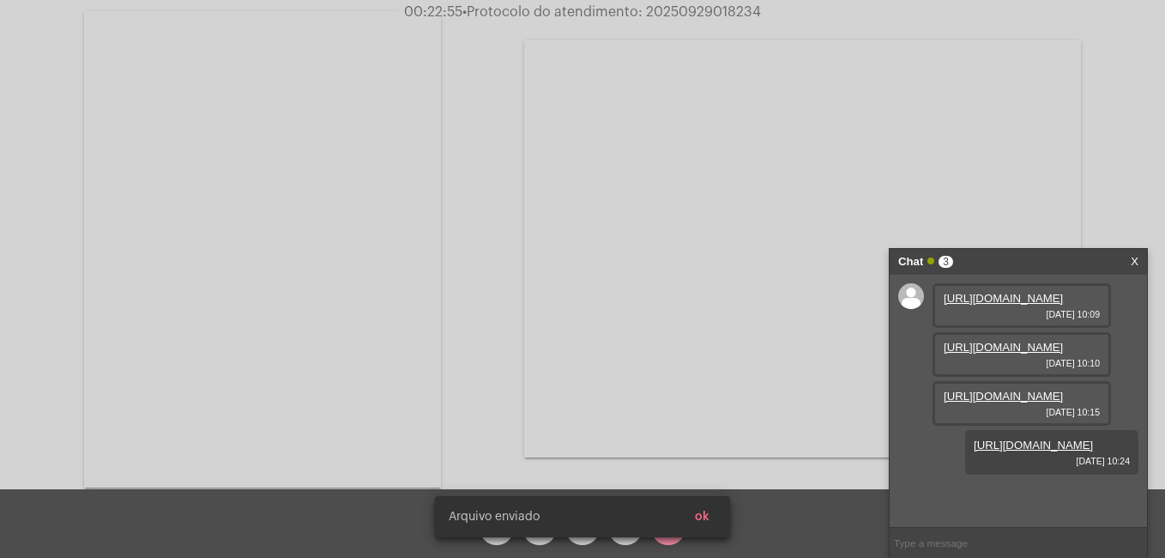
scroll to position [102, 0]
click at [989, 451] on link "[URL][DOMAIN_NAME]" at bounding box center [1033, 444] width 119 height 13
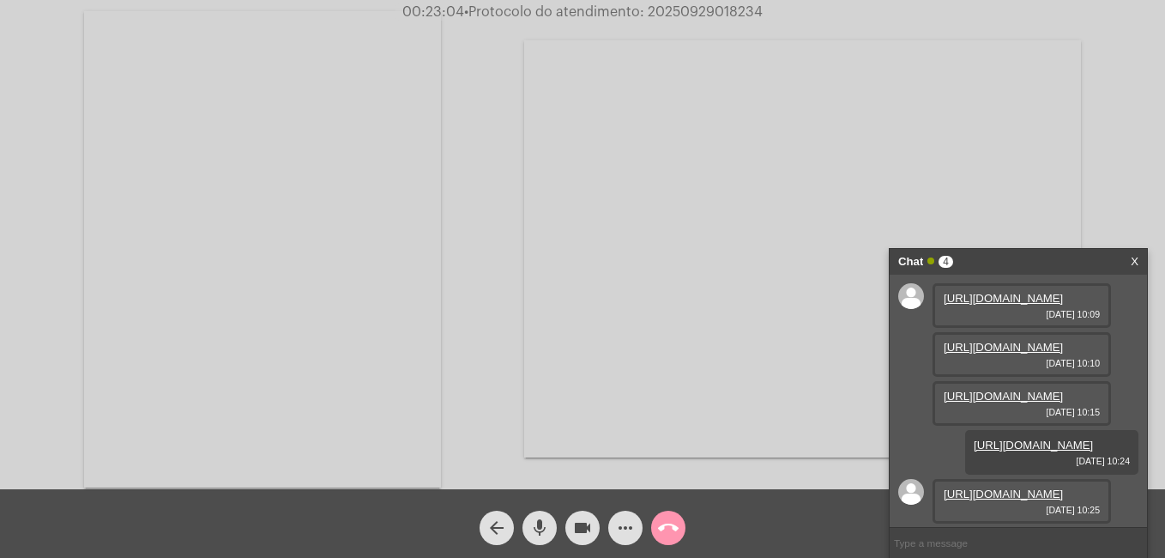
scroll to position [190, 0]
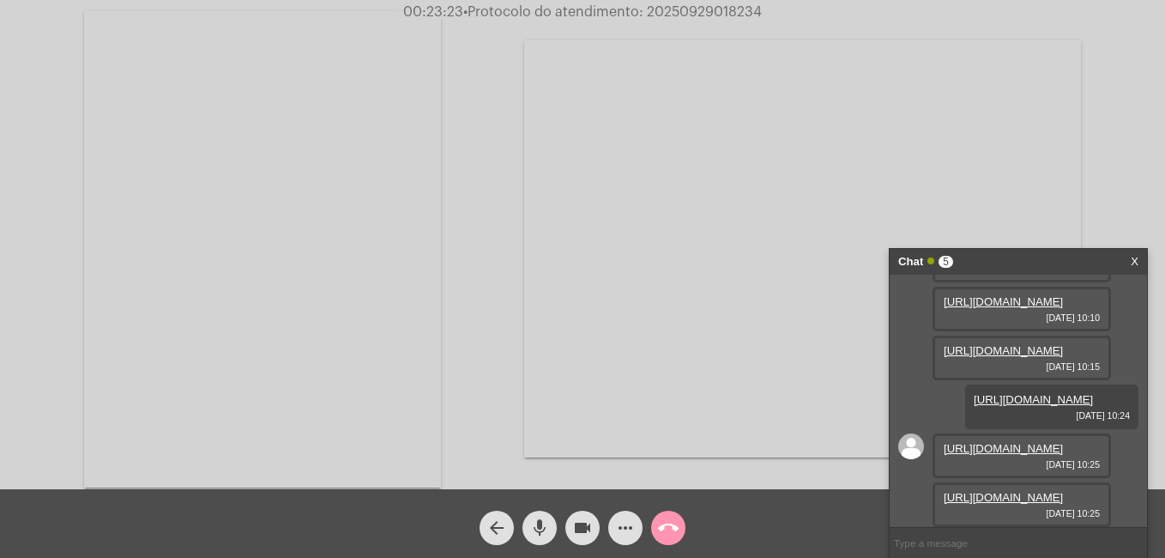
click at [406, 204] on video at bounding box center [262, 249] width 357 height 476
click at [993, 442] on link "[URL][DOMAIN_NAME]" at bounding box center [1003, 448] width 119 height 13
click at [267, 97] on div "Acessando Câmera e Microfone..." at bounding box center [583, 248] width 1162 height 489
click at [583, 521] on mat-icon "videocam" at bounding box center [582, 527] width 21 height 21
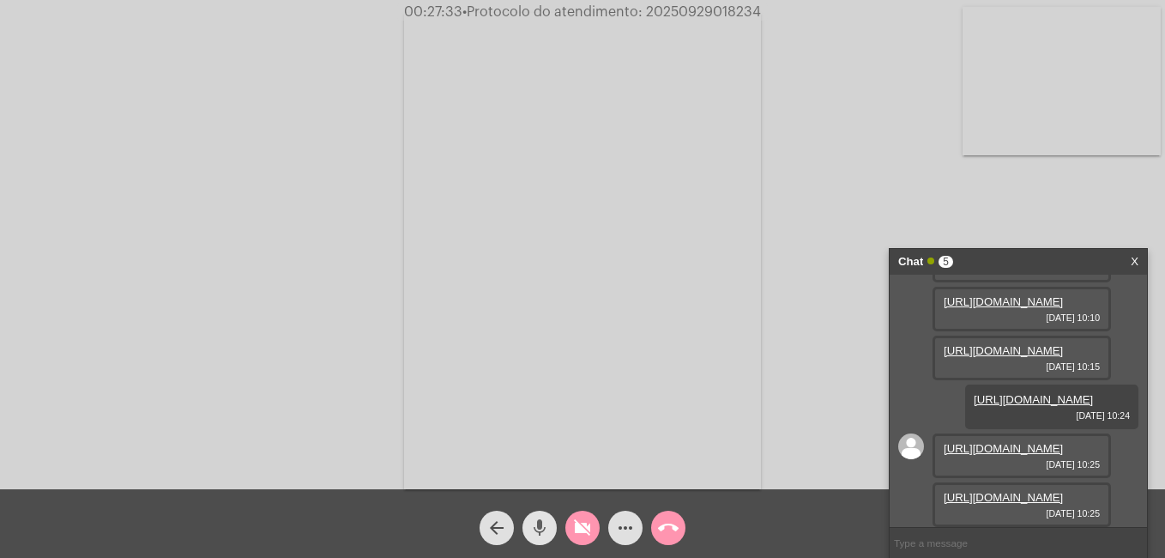
click at [544, 532] on mat-icon "mic" at bounding box center [539, 527] width 21 height 21
click at [590, 533] on mat-icon "videocam_off" at bounding box center [582, 527] width 21 height 21
click at [547, 532] on mat-icon "mic_off" at bounding box center [539, 527] width 21 height 21
drag, startPoint x: 583, startPoint y: 510, endPoint x: 583, endPoint y: 520, distance: 10.3
click at [583, 514] on div "videocam" at bounding box center [582, 523] width 43 height 43
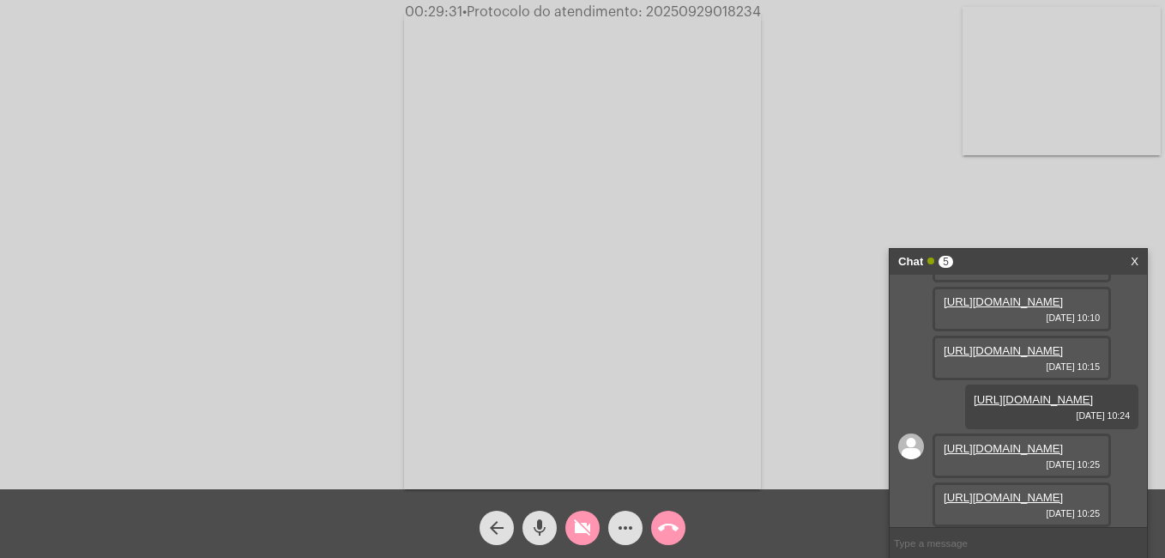
click at [538, 532] on mat-icon "mic" at bounding box center [539, 527] width 21 height 21
click at [548, 526] on mat-icon "mic_off" at bounding box center [539, 527] width 21 height 21
click at [541, 528] on mat-icon "mic" at bounding box center [539, 527] width 21 height 21
drag, startPoint x: 646, startPoint y: 9, endPoint x: 768, endPoint y: 15, distance: 122.0
click at [768, 15] on div "00:31:47 • Protocolo do atendimento: 20250929018234" at bounding box center [582, 11] width 1165 height 15
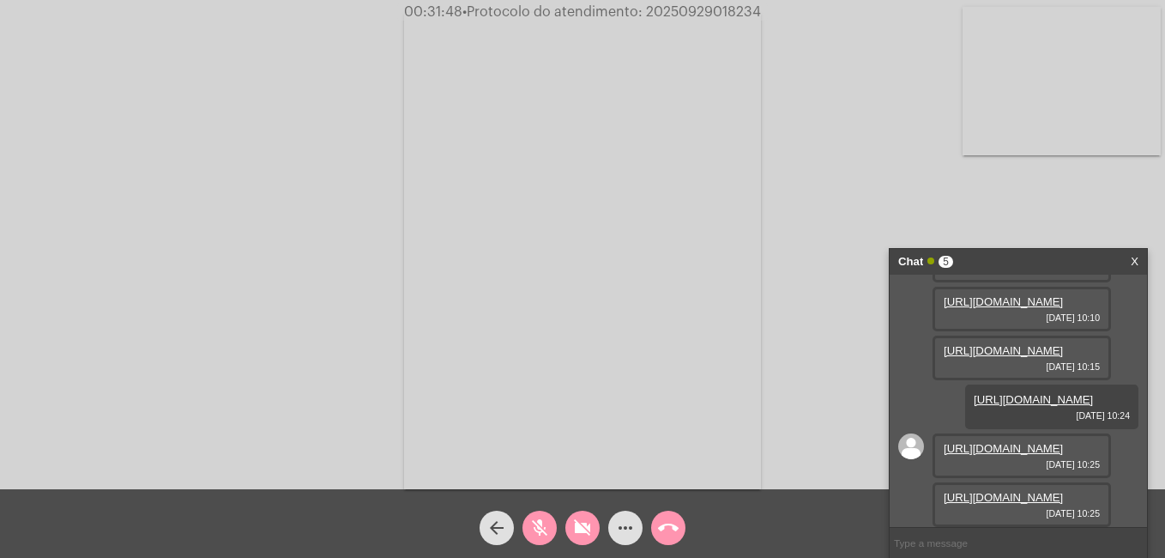
copy span "20250929018234"
click at [928, 542] on input "text" at bounding box center [1018, 543] width 257 height 30
click at [543, 520] on mat-icon "mic_off" at bounding box center [539, 527] width 21 height 21
click at [576, 531] on mat-icon "videocam_off" at bounding box center [582, 527] width 21 height 21
click at [917, 548] on input "text" at bounding box center [1018, 543] width 257 height 30
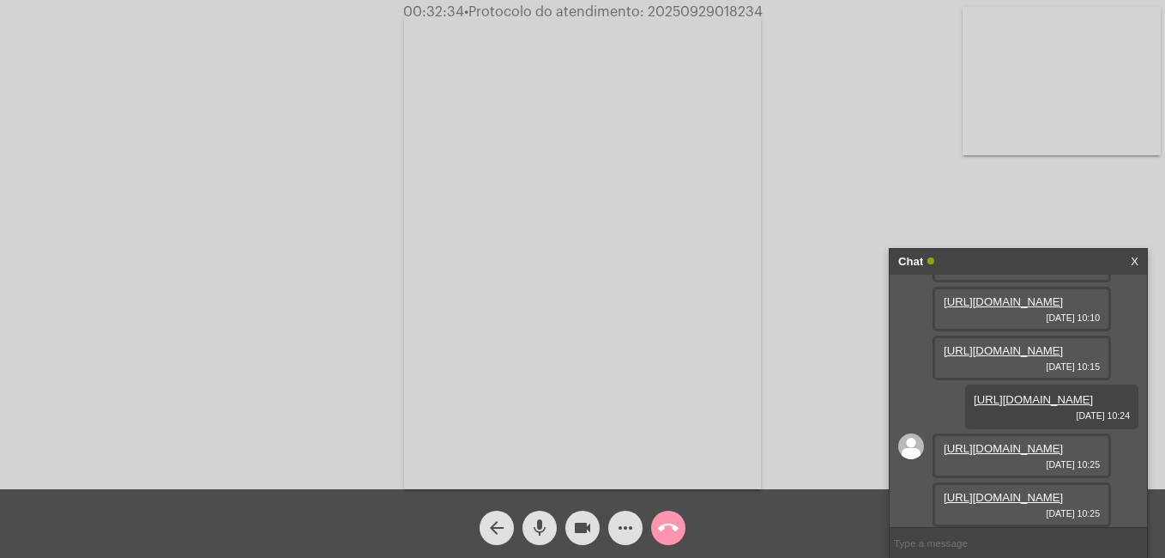
paste input "20250929018234"
type input "20250929018234"
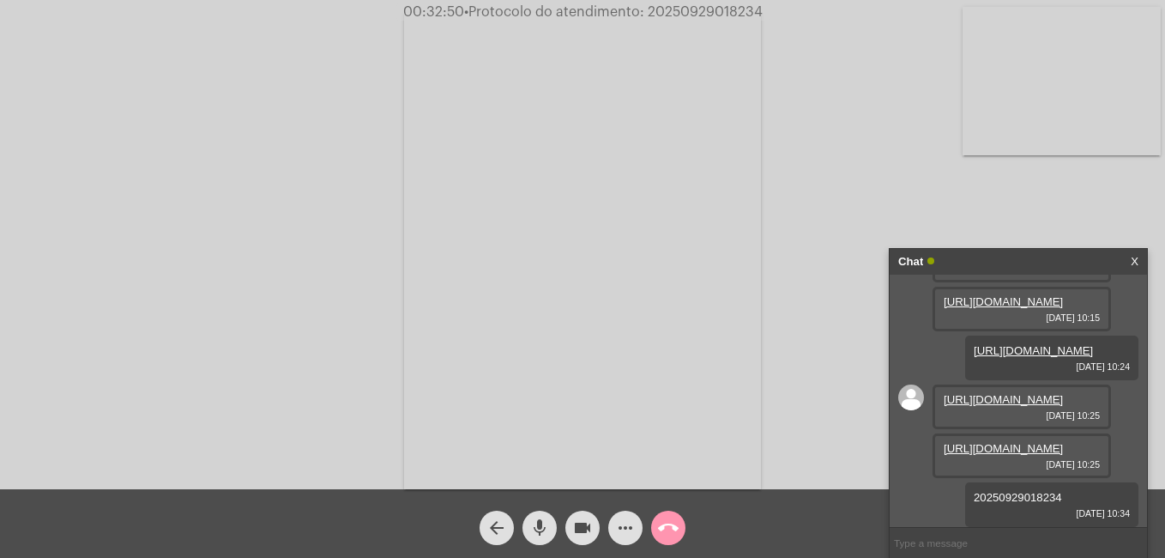
scroll to position [326, 0]
click at [1138, 260] on link "X" at bounding box center [1135, 262] width 8 height 26
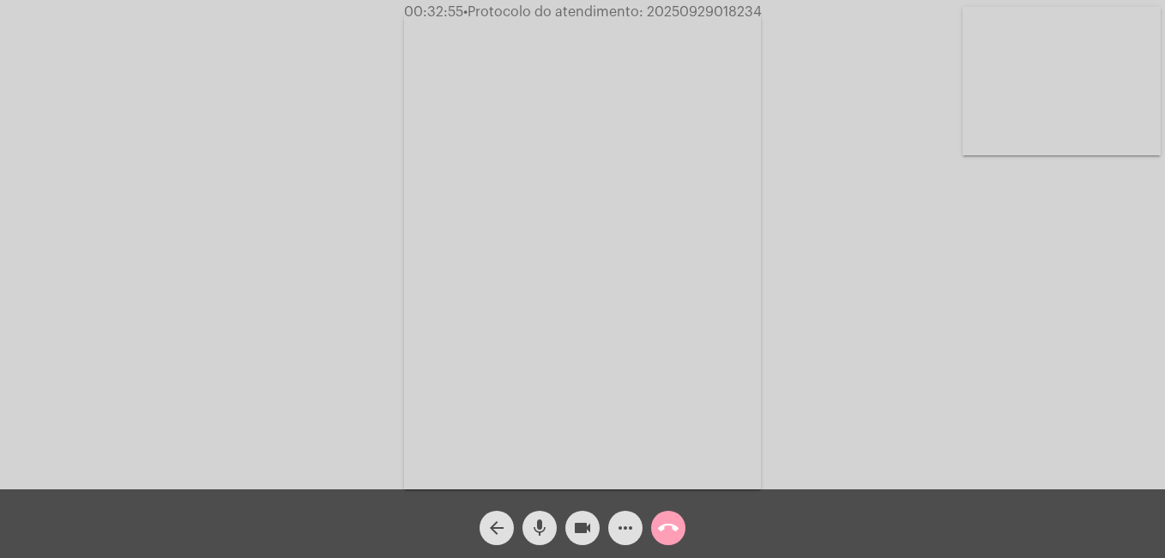
click at [676, 526] on mat-icon "call_end" at bounding box center [668, 527] width 21 height 21
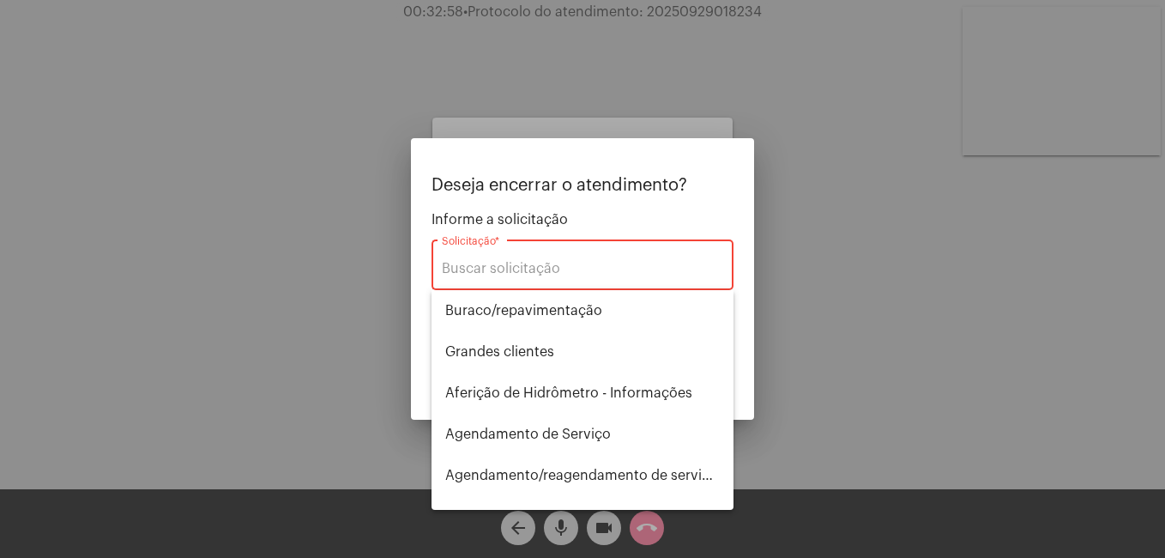
click at [901, 291] on div at bounding box center [582, 279] width 1165 height 558
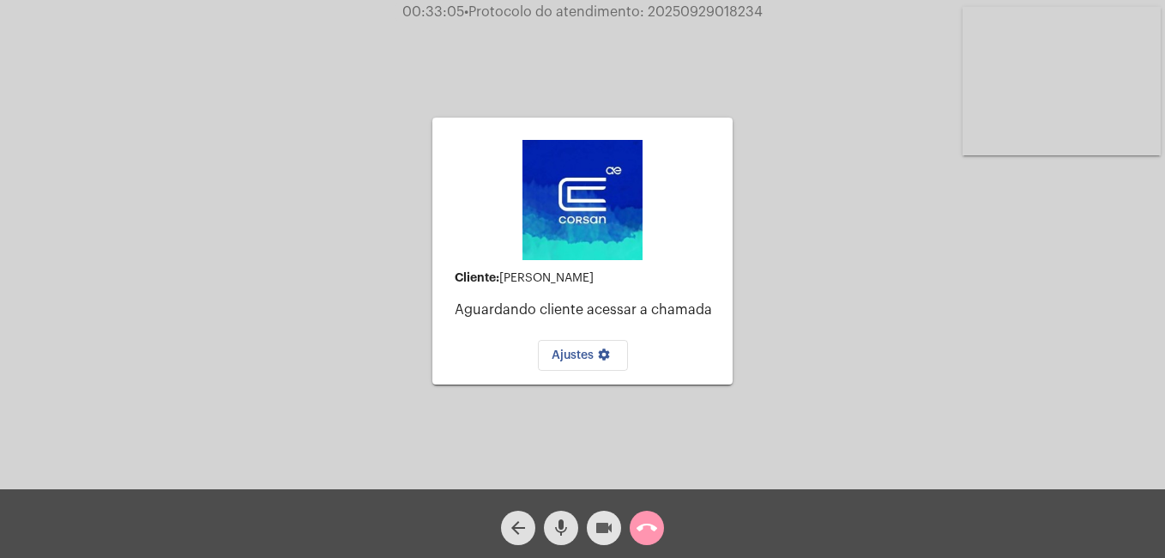
click at [613, 520] on mat-icon "videocam" at bounding box center [604, 527] width 21 height 21
click at [601, 528] on mat-icon "videocam_off" at bounding box center [604, 527] width 21 height 21
click at [652, 523] on mat-icon "call_end" at bounding box center [647, 527] width 21 height 21
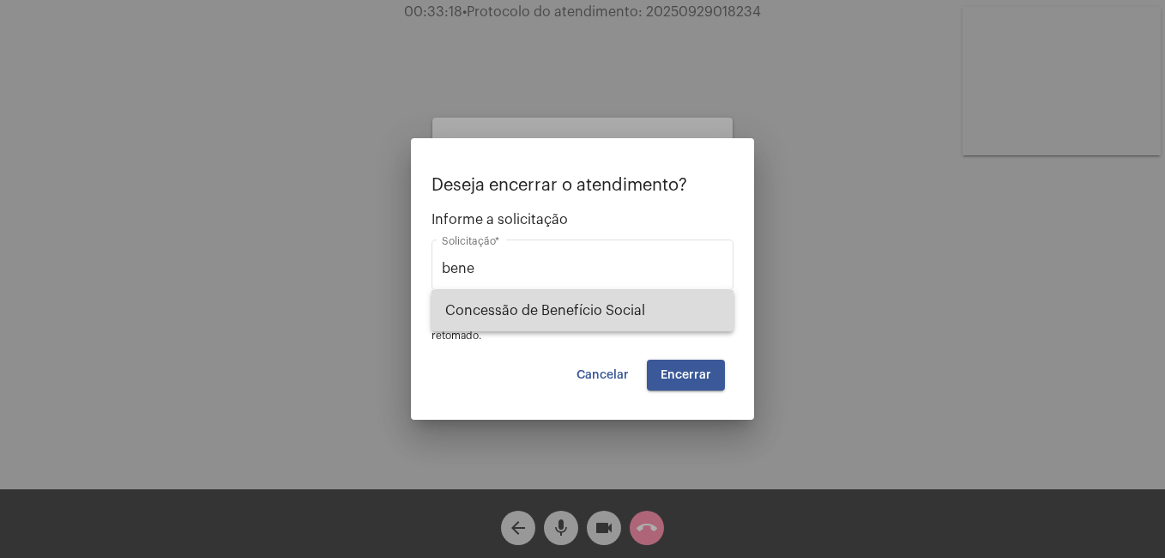
click at [548, 307] on span "Concessão de Benefício Social" at bounding box center [582, 310] width 275 height 41
type input "Concessão de Benefício Social"
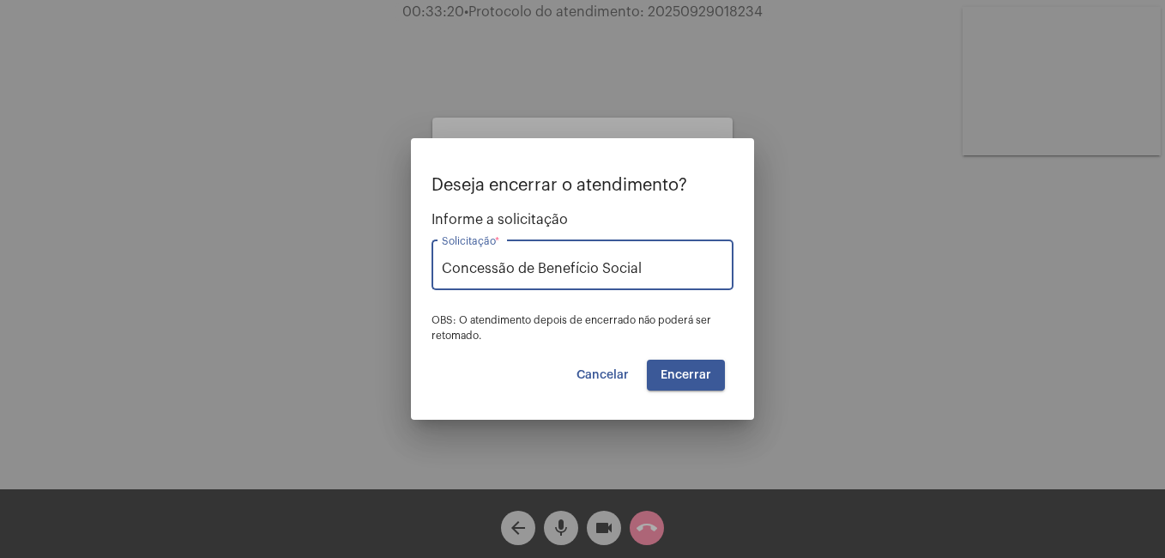
click at [690, 374] on span "Encerrar" at bounding box center [686, 375] width 51 height 12
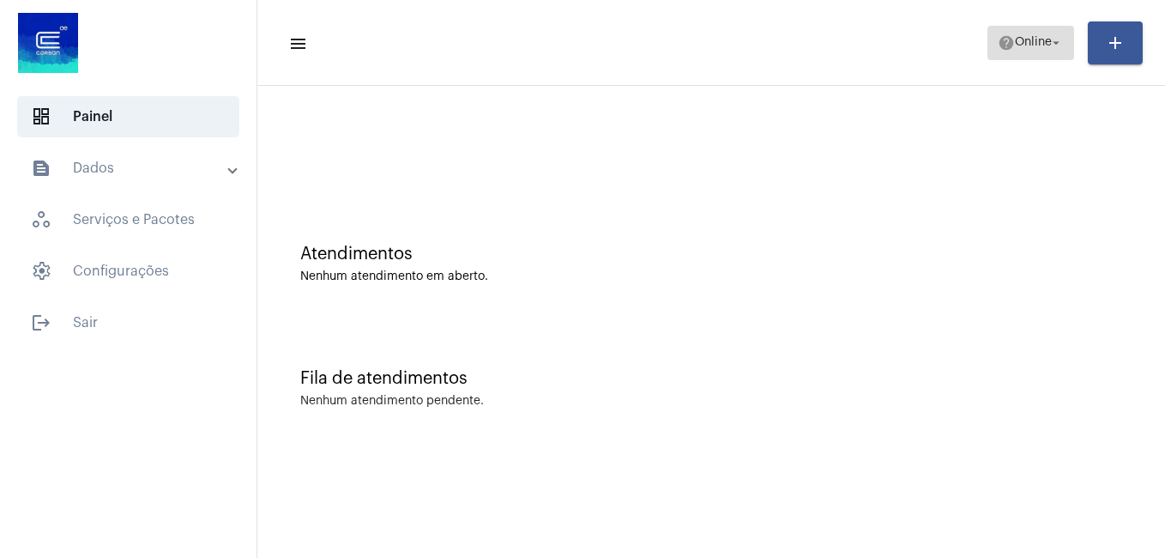
click at [1055, 49] on mat-icon "arrow_drop_down" at bounding box center [1055, 42] width 15 height 15
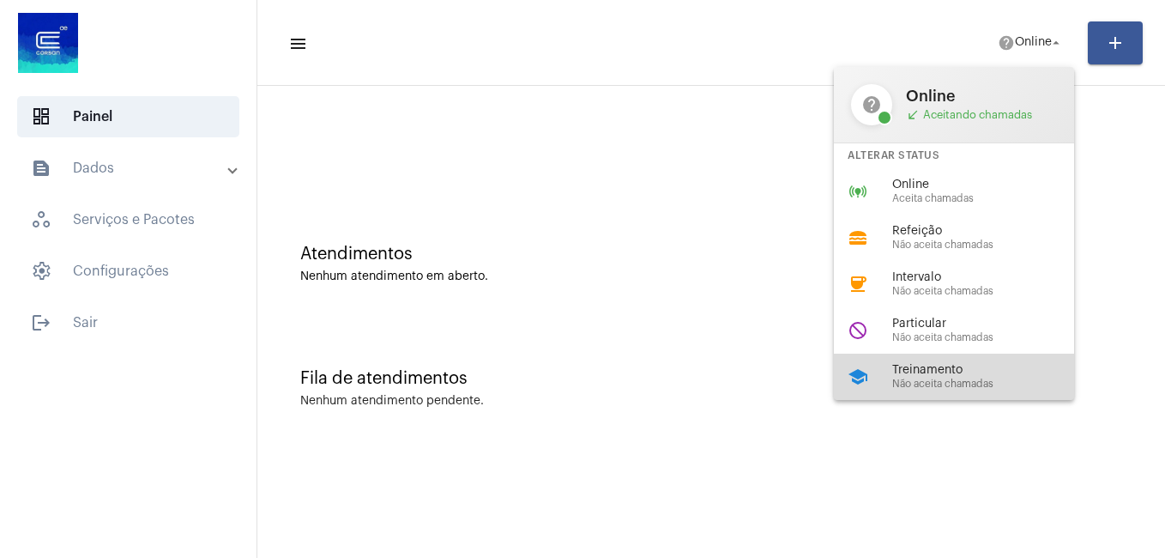
click at [931, 370] on span "Treinamento" at bounding box center [990, 370] width 196 height 13
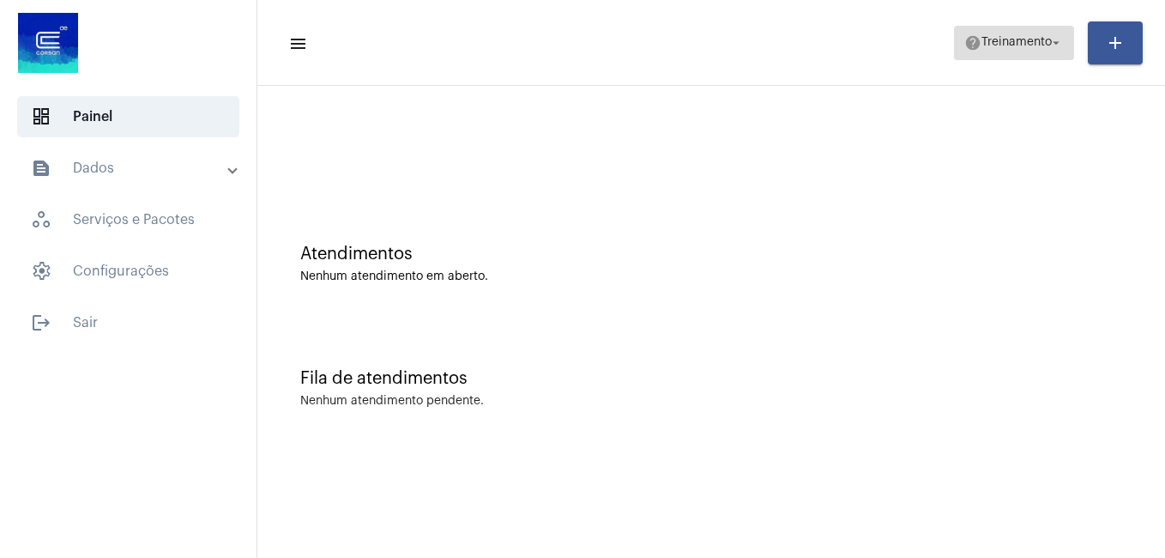
click at [1052, 40] on mat-icon "arrow_drop_down" at bounding box center [1055, 42] width 15 height 15
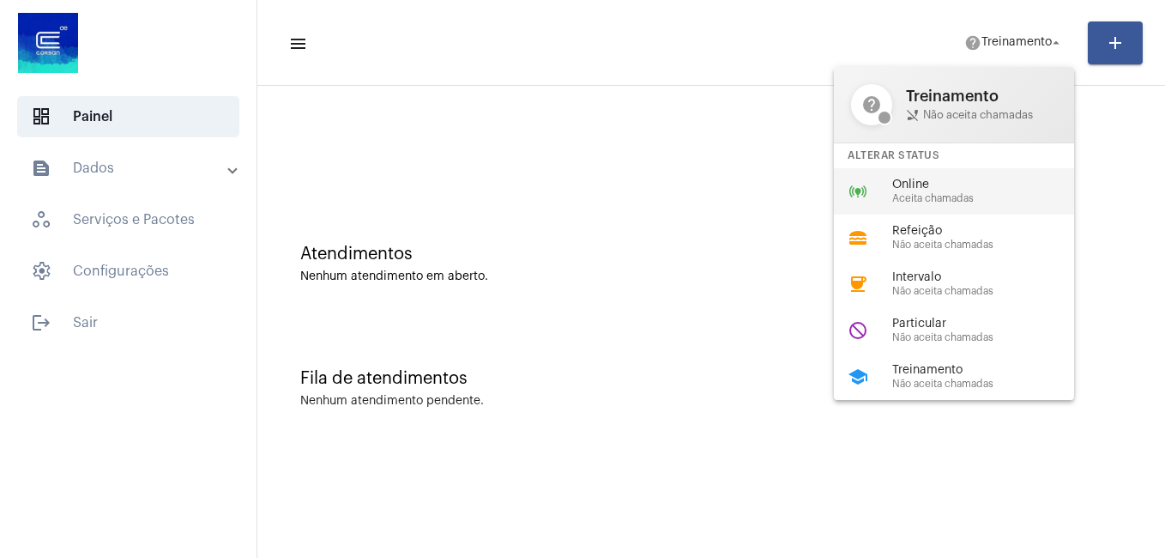
click at [935, 193] on span "Aceita chamadas" at bounding box center [990, 198] width 196 height 11
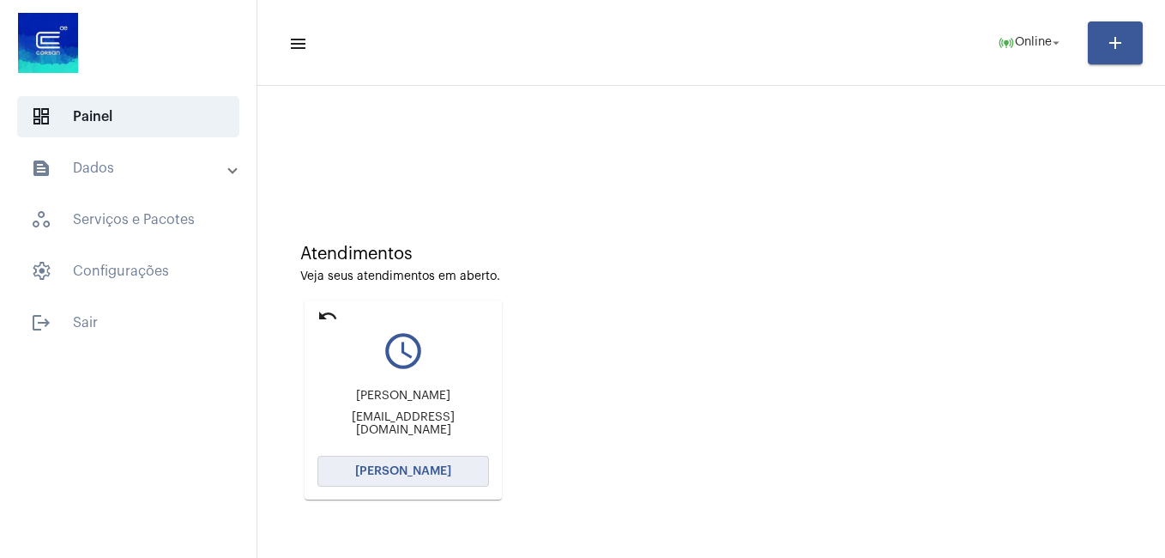
click at [402, 463] on button "[PERSON_NAME]" at bounding box center [403, 471] width 172 height 31
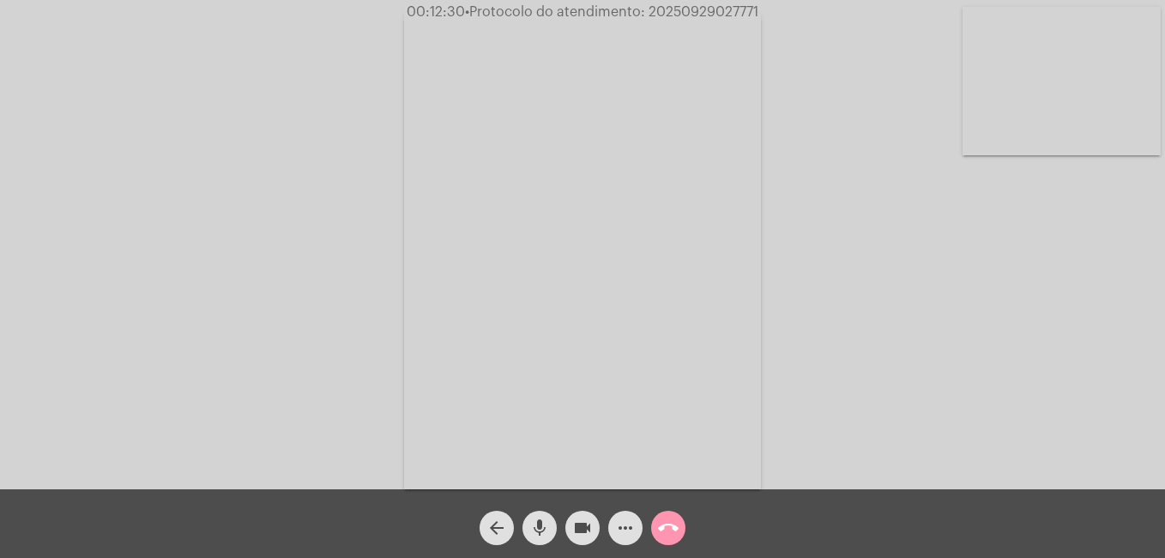
click at [591, 519] on mat-icon "videocam" at bounding box center [582, 527] width 21 height 21
click at [538, 522] on mat-icon "mic" at bounding box center [539, 527] width 21 height 21
click at [533, 511] on span "mic_off" at bounding box center [539, 528] width 21 height 34
click at [552, 522] on button "mic" at bounding box center [540, 528] width 34 height 34
click at [541, 528] on mat-icon "mic_off" at bounding box center [539, 527] width 21 height 21
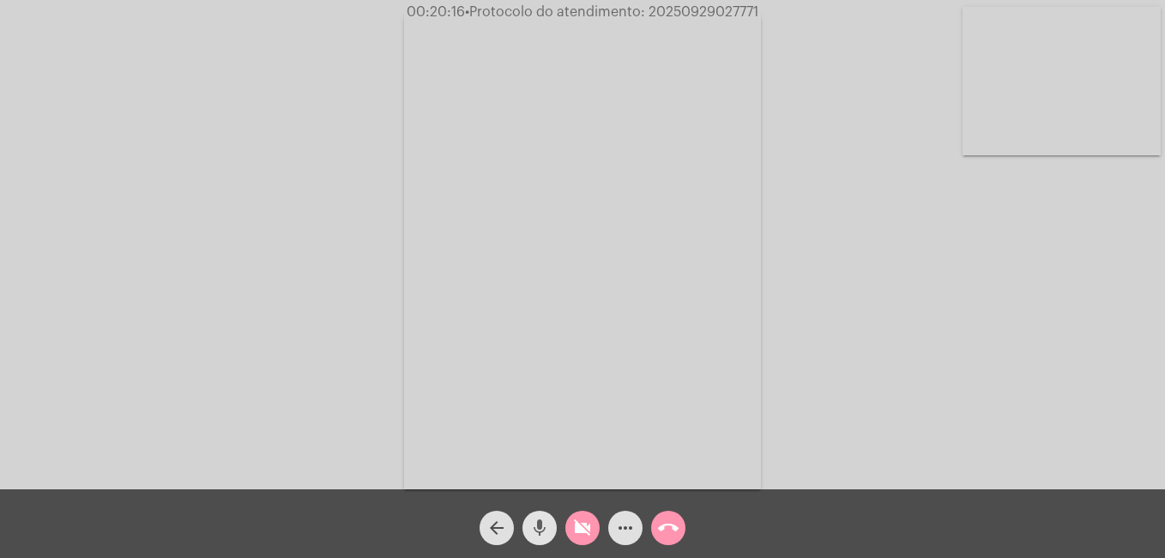
click at [542, 527] on mat-icon "mic" at bounding box center [539, 527] width 21 height 21
click at [530, 529] on mat-icon "mic_off" at bounding box center [539, 527] width 21 height 21
click at [587, 533] on mat-icon "videocam_off" at bounding box center [582, 527] width 21 height 21
click at [573, 528] on mat-icon "videocam" at bounding box center [582, 527] width 21 height 21
click at [543, 532] on mat-icon "mic" at bounding box center [539, 527] width 21 height 21
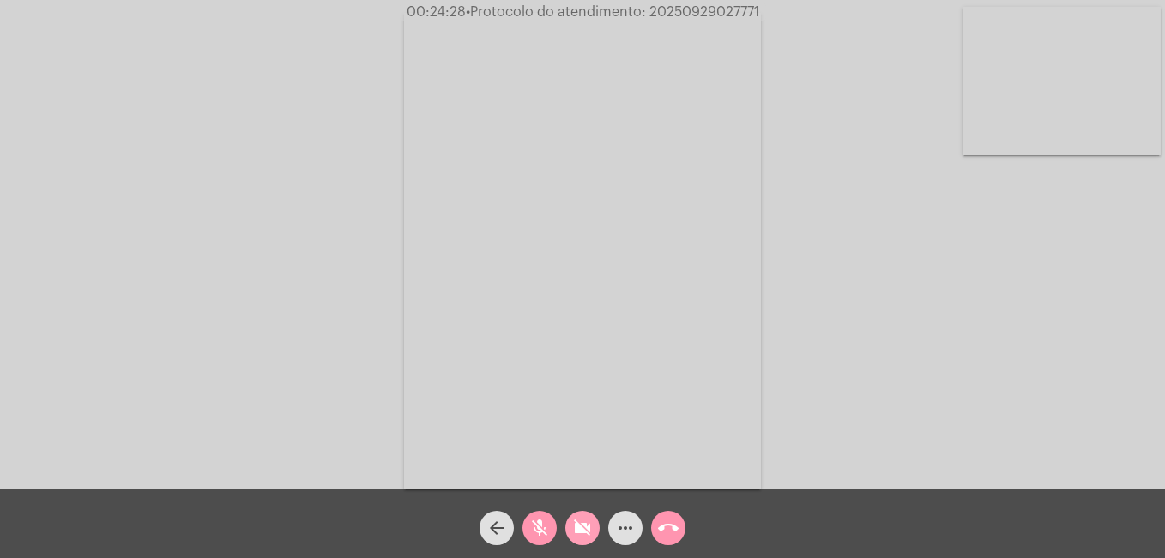
click at [583, 537] on mat-icon "videocam_off" at bounding box center [582, 527] width 21 height 21
click at [549, 530] on button "mic_off" at bounding box center [540, 528] width 34 height 34
drag, startPoint x: 648, startPoint y: 5, endPoint x: 774, endPoint y: 9, distance: 126.2
click at [764, 8] on span "00:29:36 • Protocolo do atendimento: 20250929027771" at bounding box center [583, 11] width 368 height 17
drag, startPoint x: 774, startPoint y: 9, endPoint x: 662, endPoint y: 534, distance: 536.0
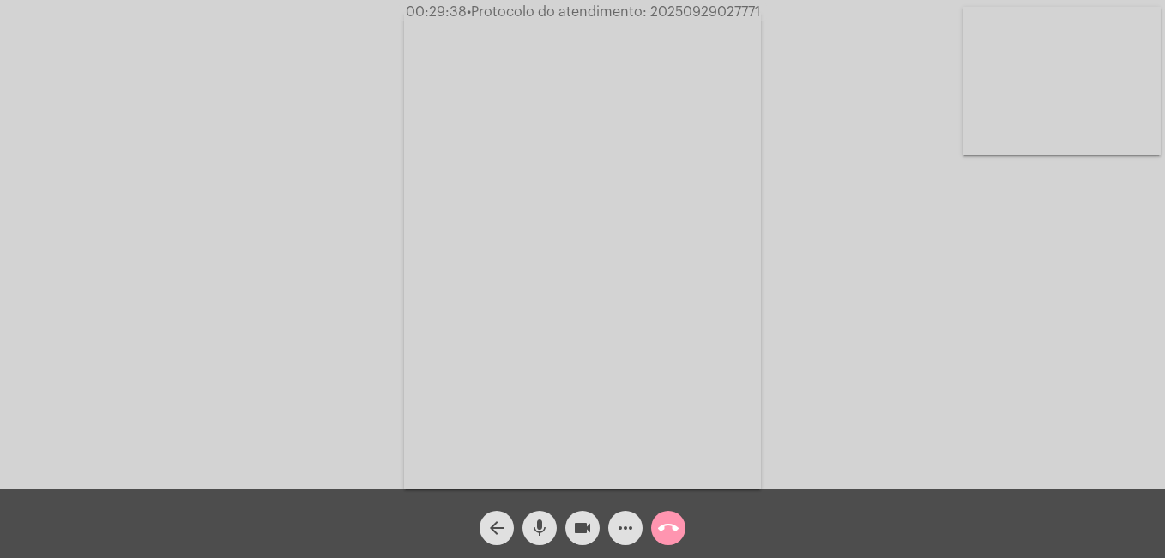
click at [662, 534] on mat-icon "call_end" at bounding box center [668, 527] width 21 height 21
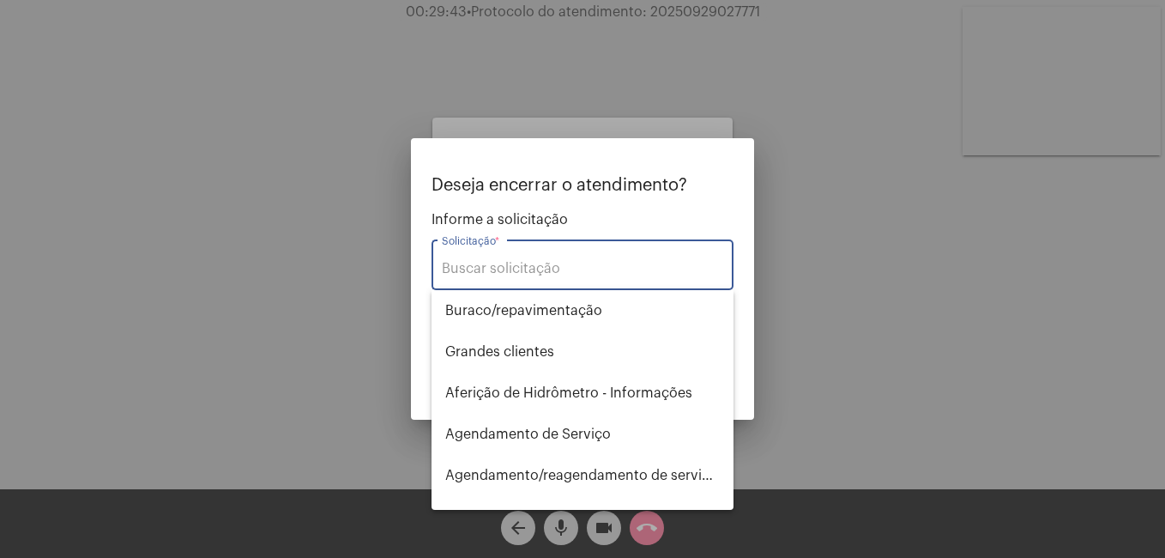
click at [571, 261] on input "Solicitação *" at bounding box center [582, 268] width 281 height 15
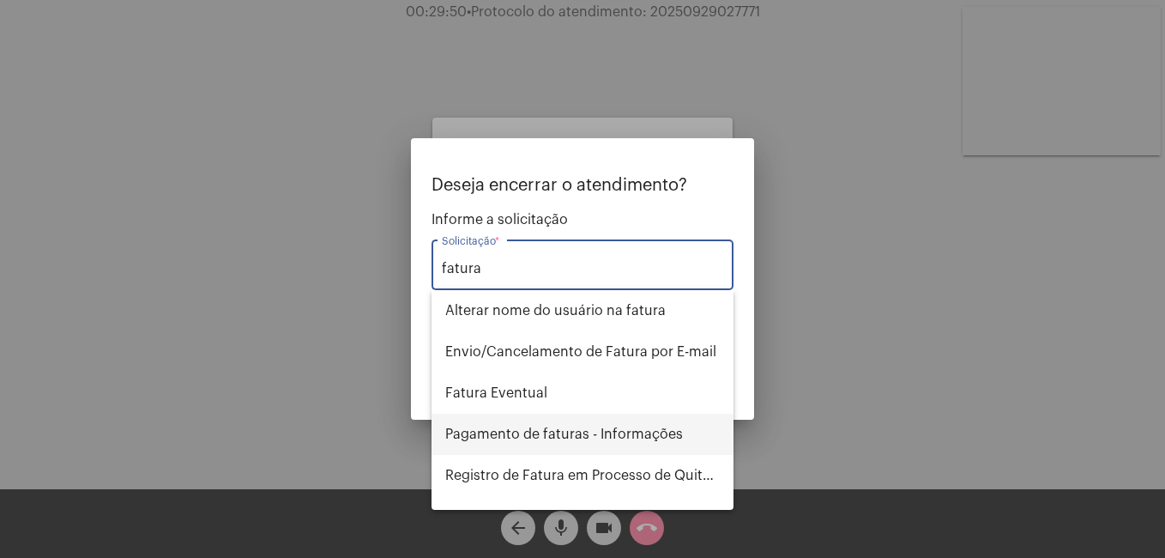
click at [541, 426] on span "Pagamento de faturas - Informações" at bounding box center [582, 434] width 275 height 41
type input "Pagamento de faturas - Informações"
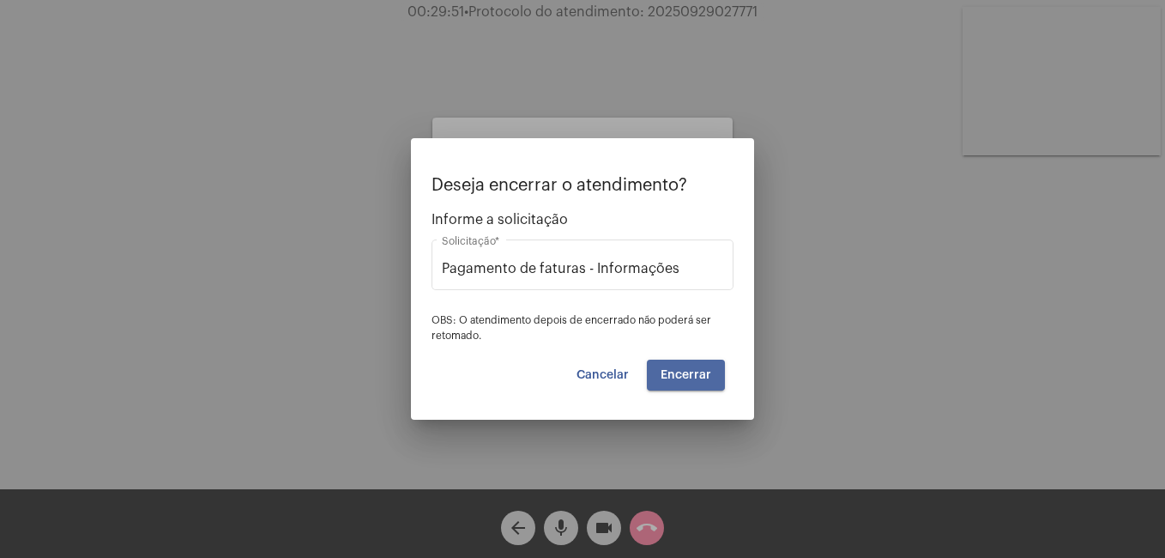
click at [680, 369] on span "Encerrar" at bounding box center [686, 375] width 51 height 12
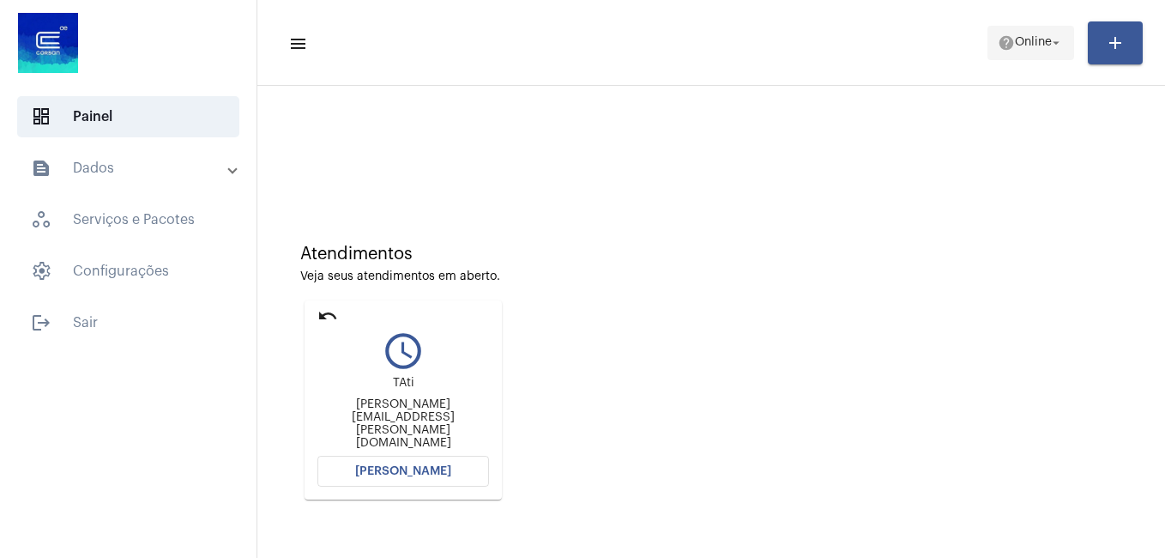
click at [1041, 39] on span "Online" at bounding box center [1033, 43] width 37 height 12
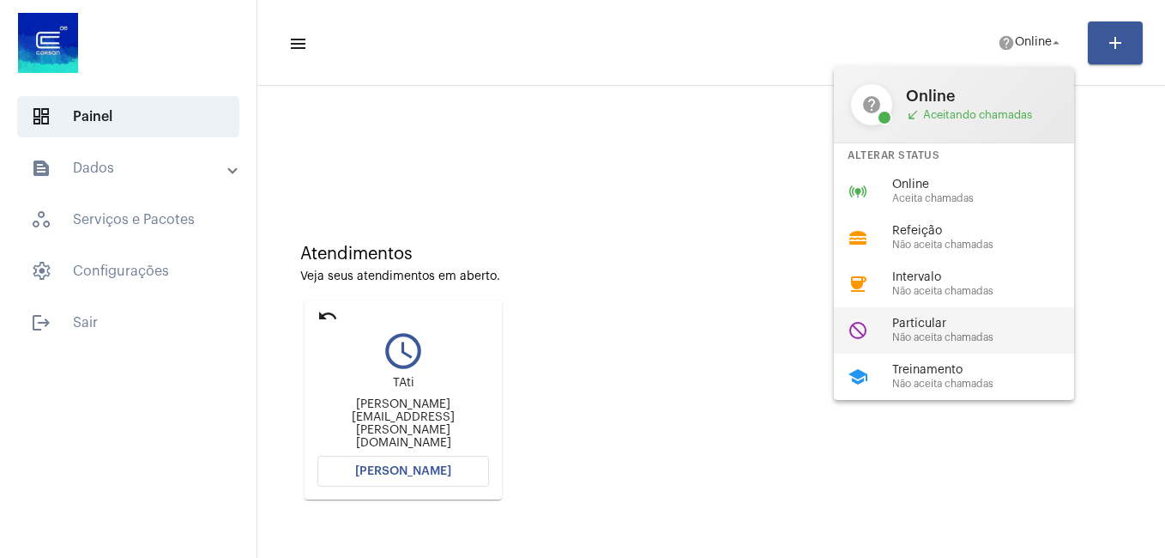
click at [949, 332] on span "Não aceita chamadas" at bounding box center [990, 337] width 196 height 11
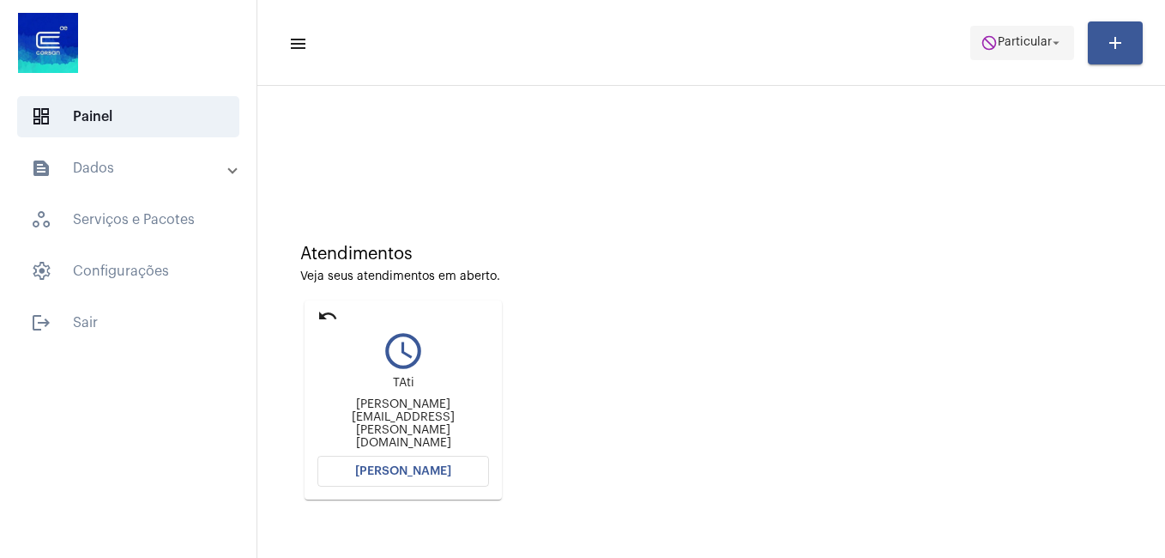
click at [1035, 41] on span "Particular" at bounding box center [1025, 43] width 54 height 12
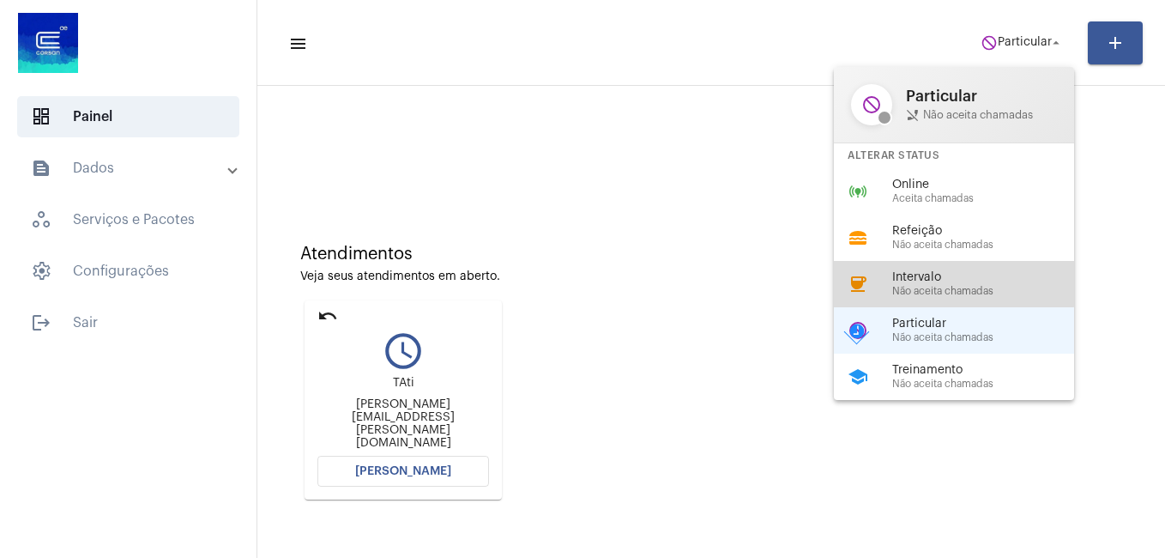
click at [926, 279] on span "Intervalo" at bounding box center [990, 277] width 196 height 13
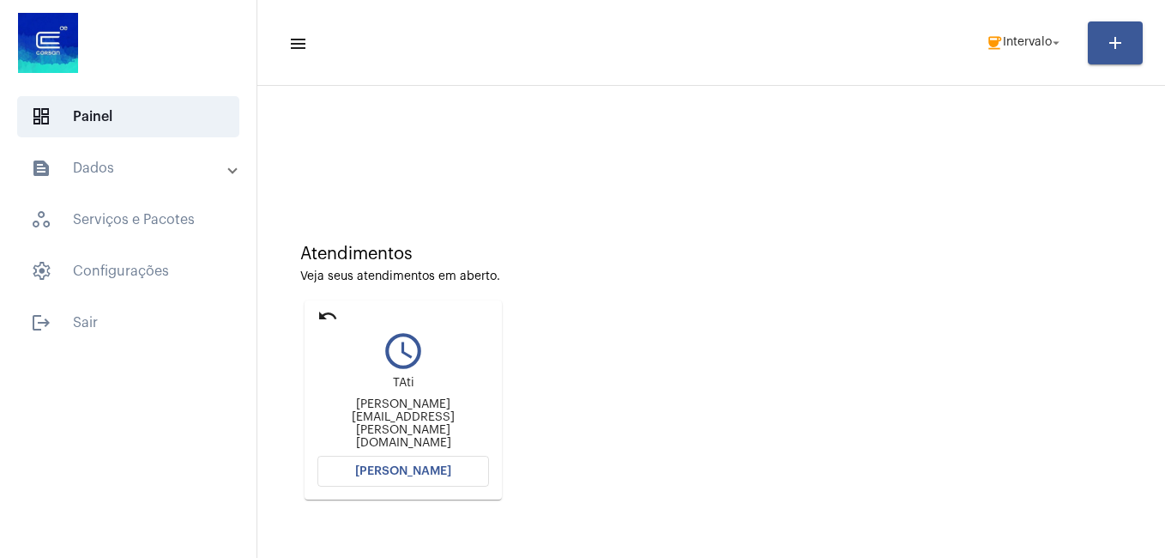
click at [396, 477] on button "[PERSON_NAME]" at bounding box center [403, 471] width 172 height 31
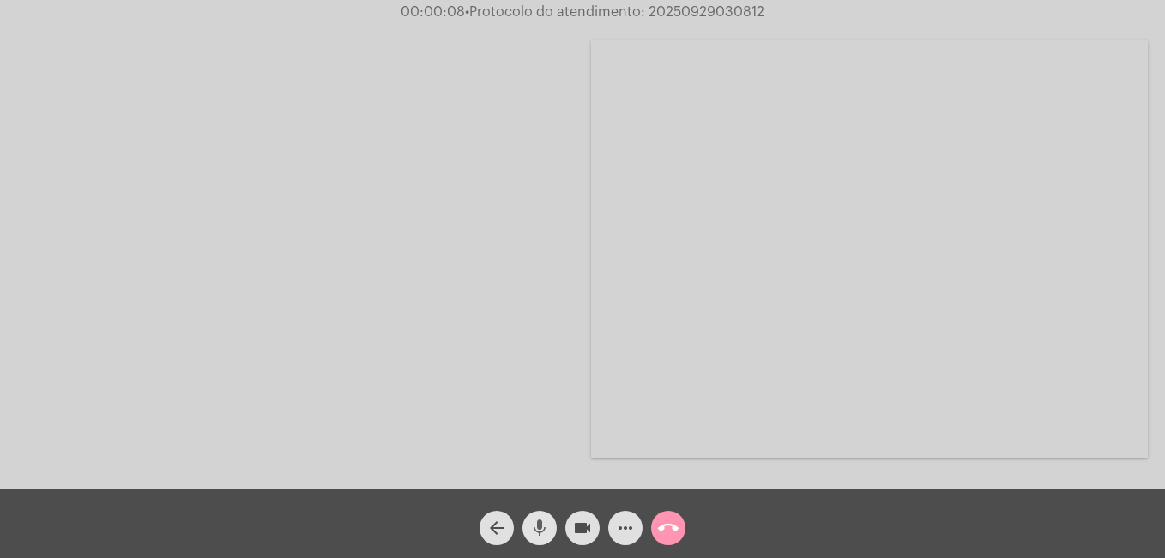
click at [546, 524] on mat-icon "mic" at bounding box center [539, 527] width 21 height 21
click at [587, 524] on mat-icon "videocam" at bounding box center [582, 527] width 21 height 21
click at [548, 527] on mat-icon "mic_off" at bounding box center [539, 527] width 21 height 21
click at [576, 522] on mat-icon "videocam_off" at bounding box center [582, 527] width 21 height 21
click at [660, 526] on mat-icon "call_end" at bounding box center [668, 527] width 21 height 21
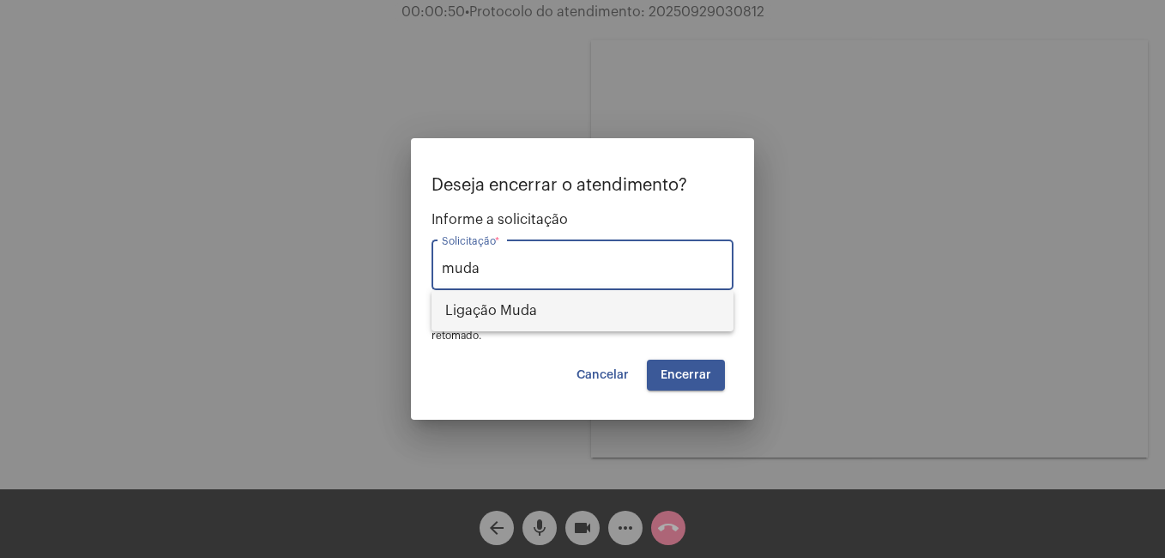
click at [518, 311] on span "Ligação Muda" at bounding box center [582, 310] width 275 height 41
type input "Ligação Muda"
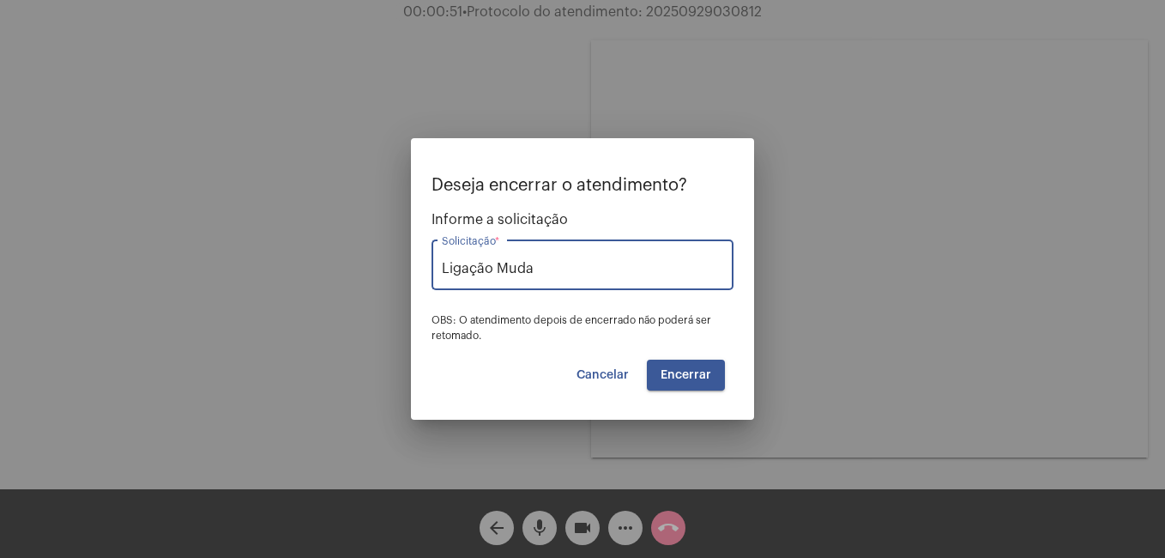
click at [677, 369] on span "Encerrar" at bounding box center [686, 375] width 51 height 12
